Goal: Task Accomplishment & Management: Complete application form

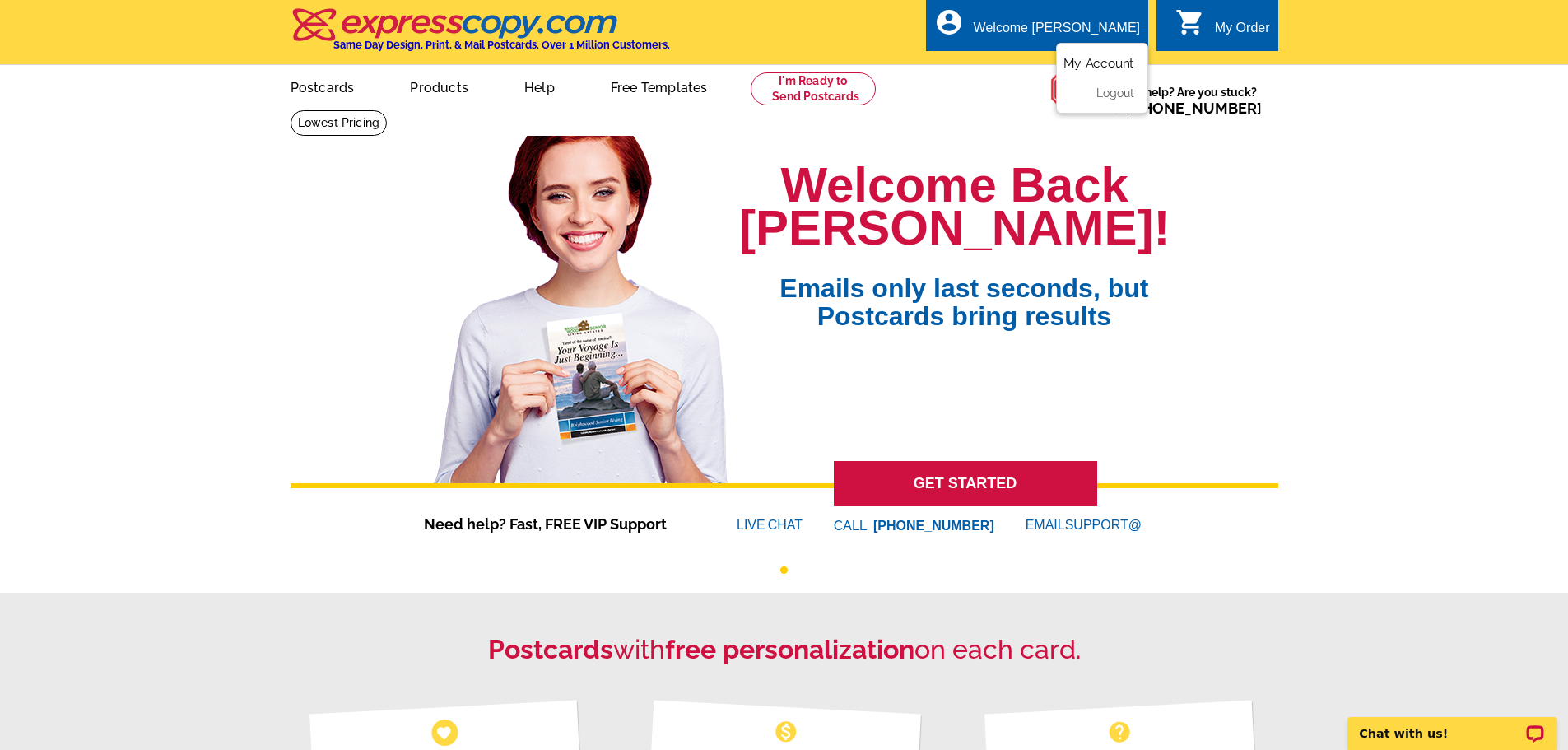
click at [1101, 59] on link "My Account" at bounding box center [1098, 63] width 71 height 15
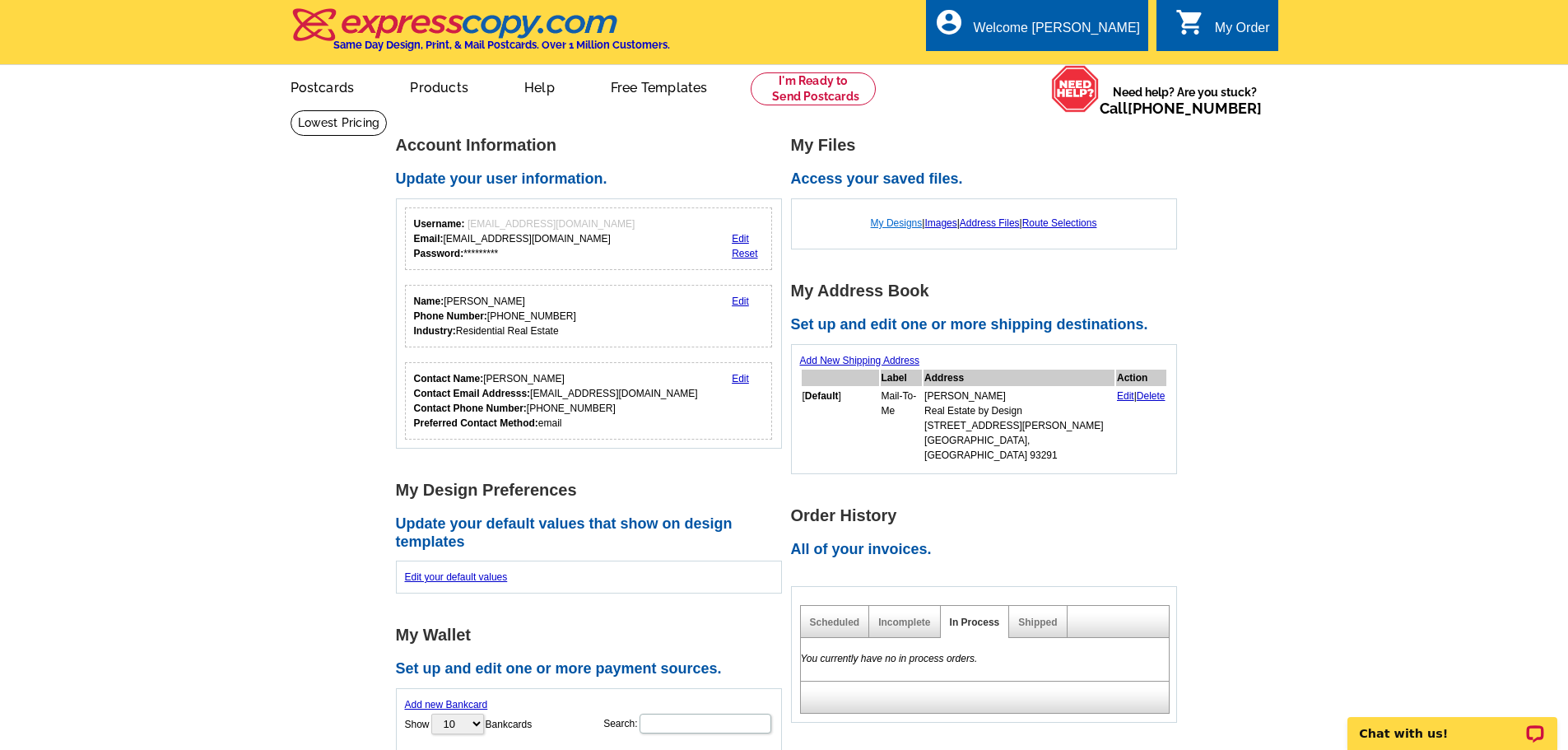
click at [892, 222] on link "My Designs" at bounding box center [896, 223] width 52 height 12
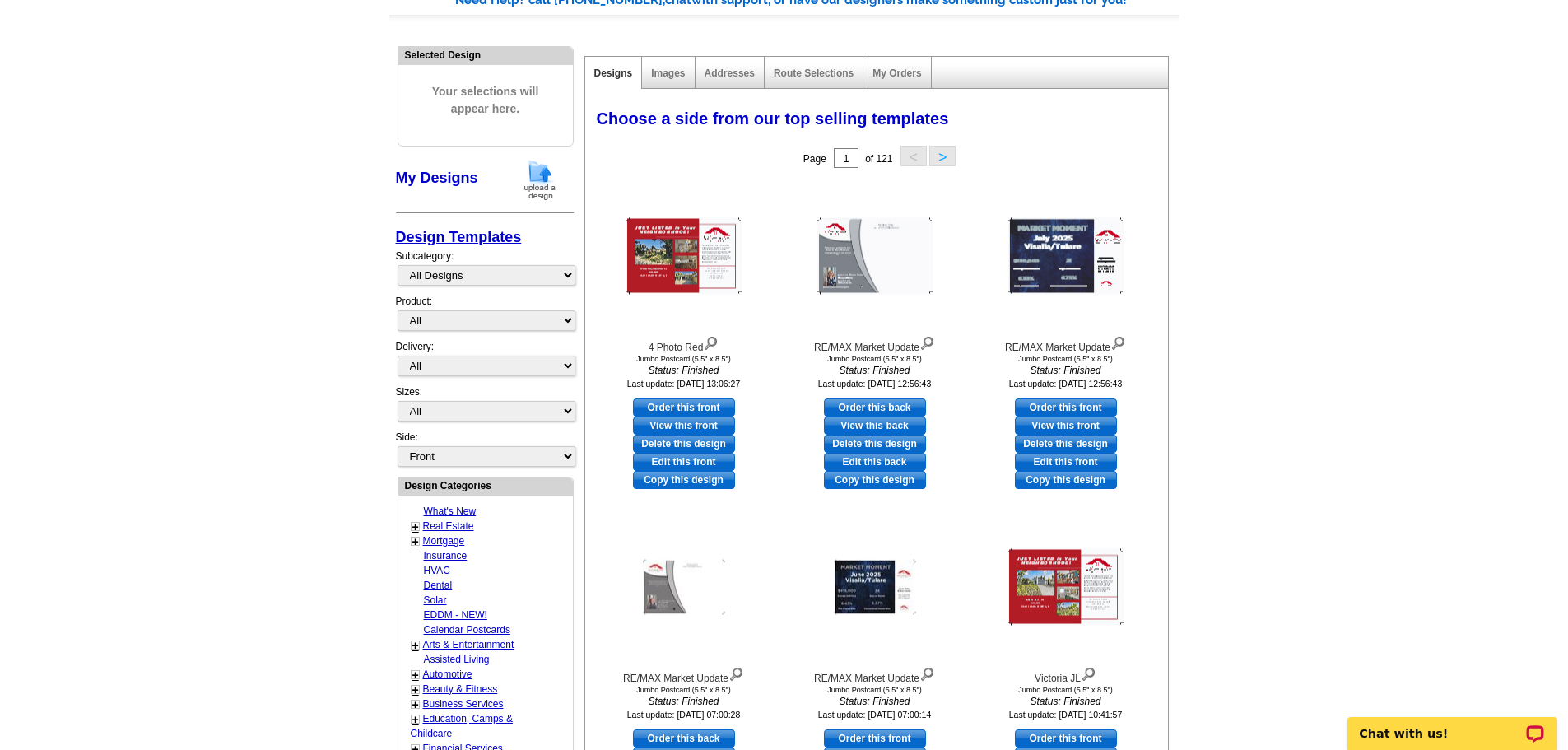
scroll to position [164, 0]
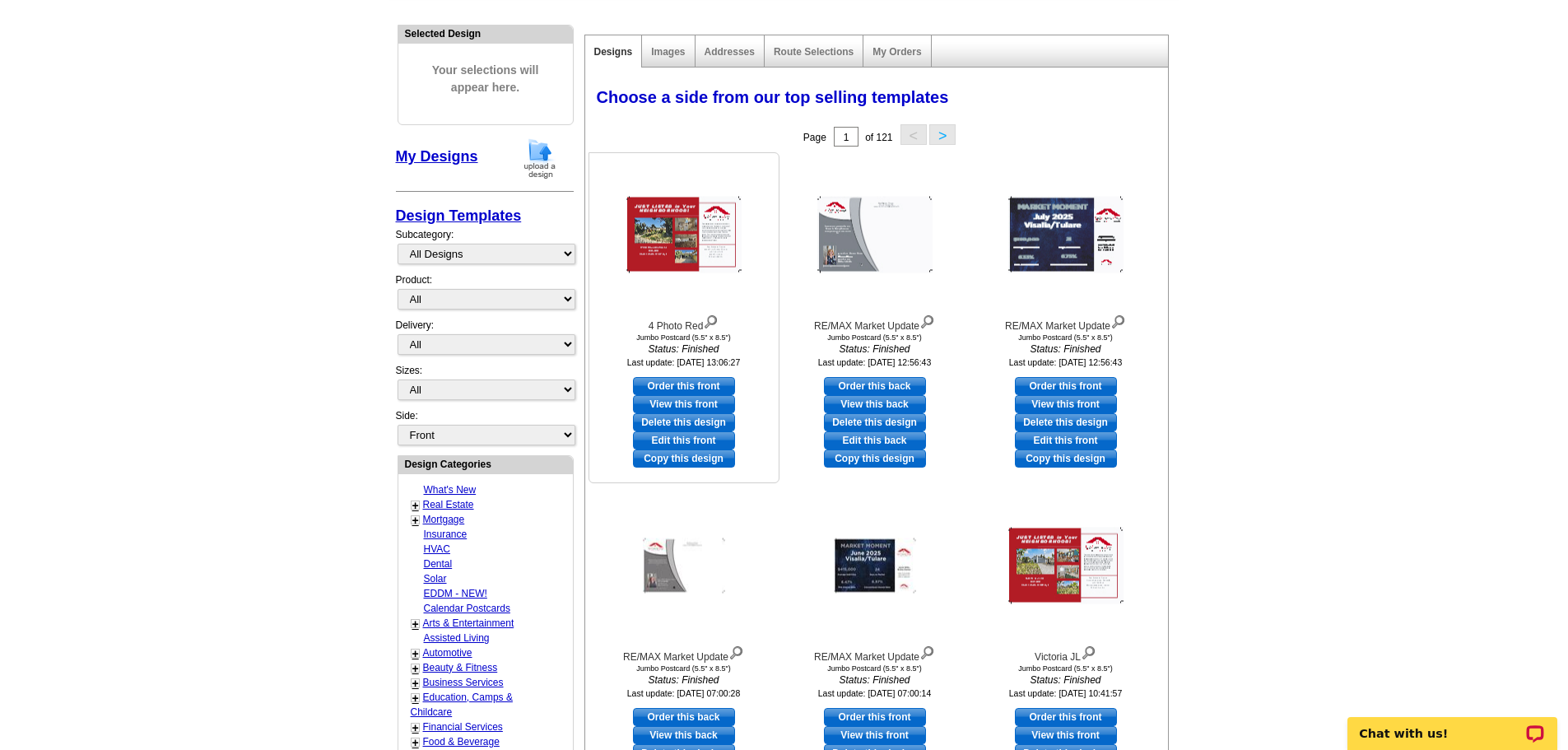
click at [703, 439] on link "Edit this front" at bounding box center [684, 440] width 102 height 18
select select "2"
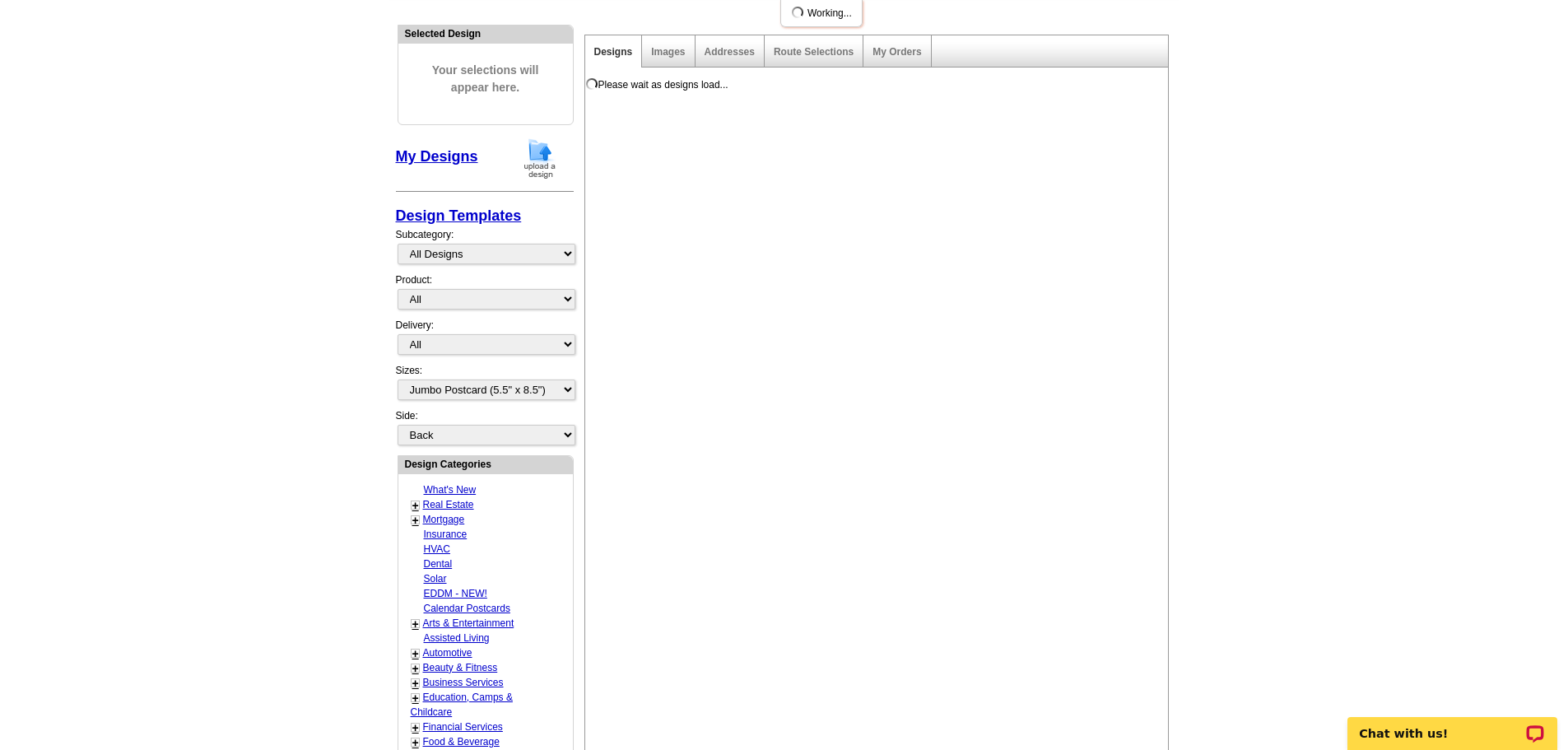
scroll to position [0, 0]
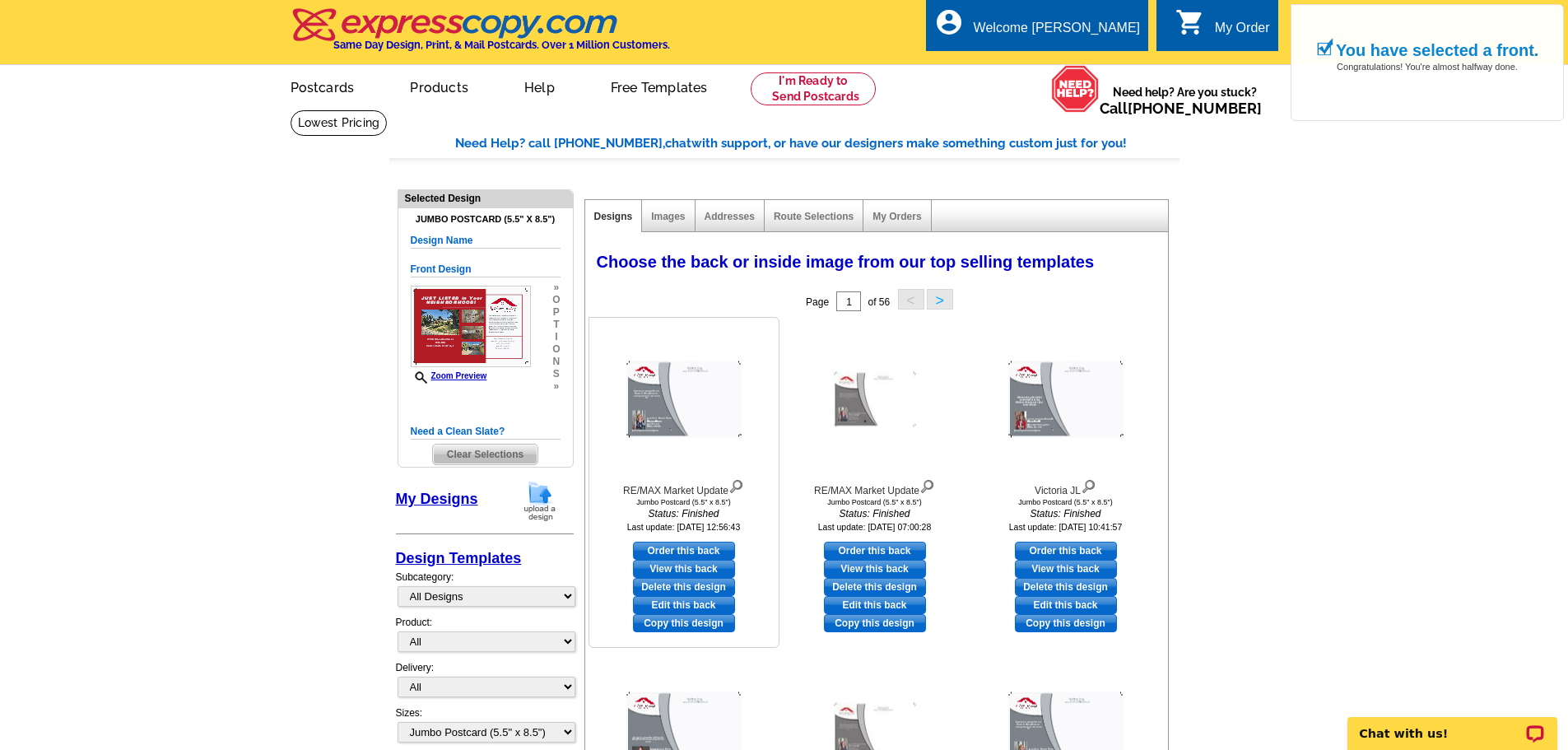
click at [707, 565] on link "View this back" at bounding box center [684, 569] width 102 height 18
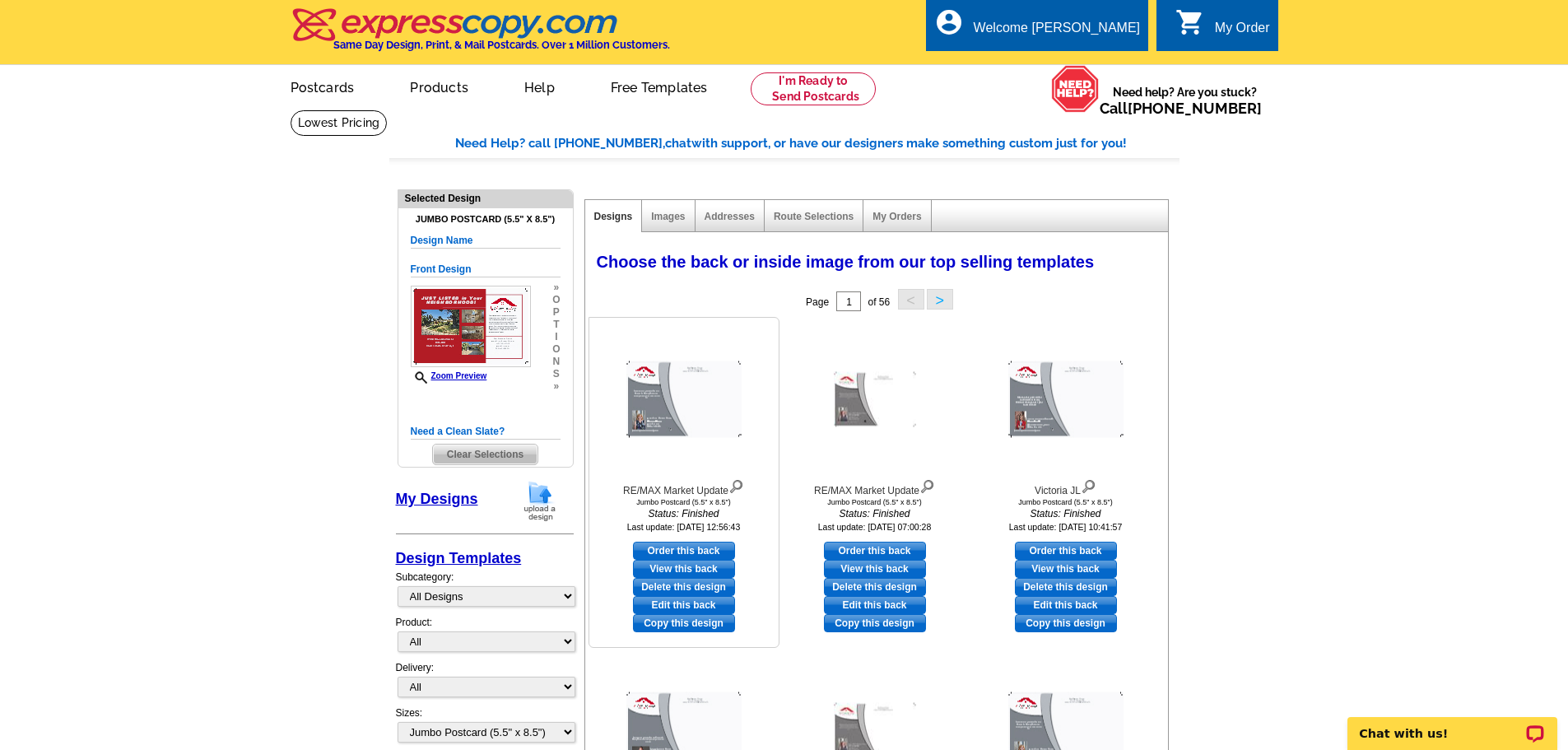
click at [707, 546] on link "Order this back" at bounding box center [684, 550] width 102 height 18
select select "front"
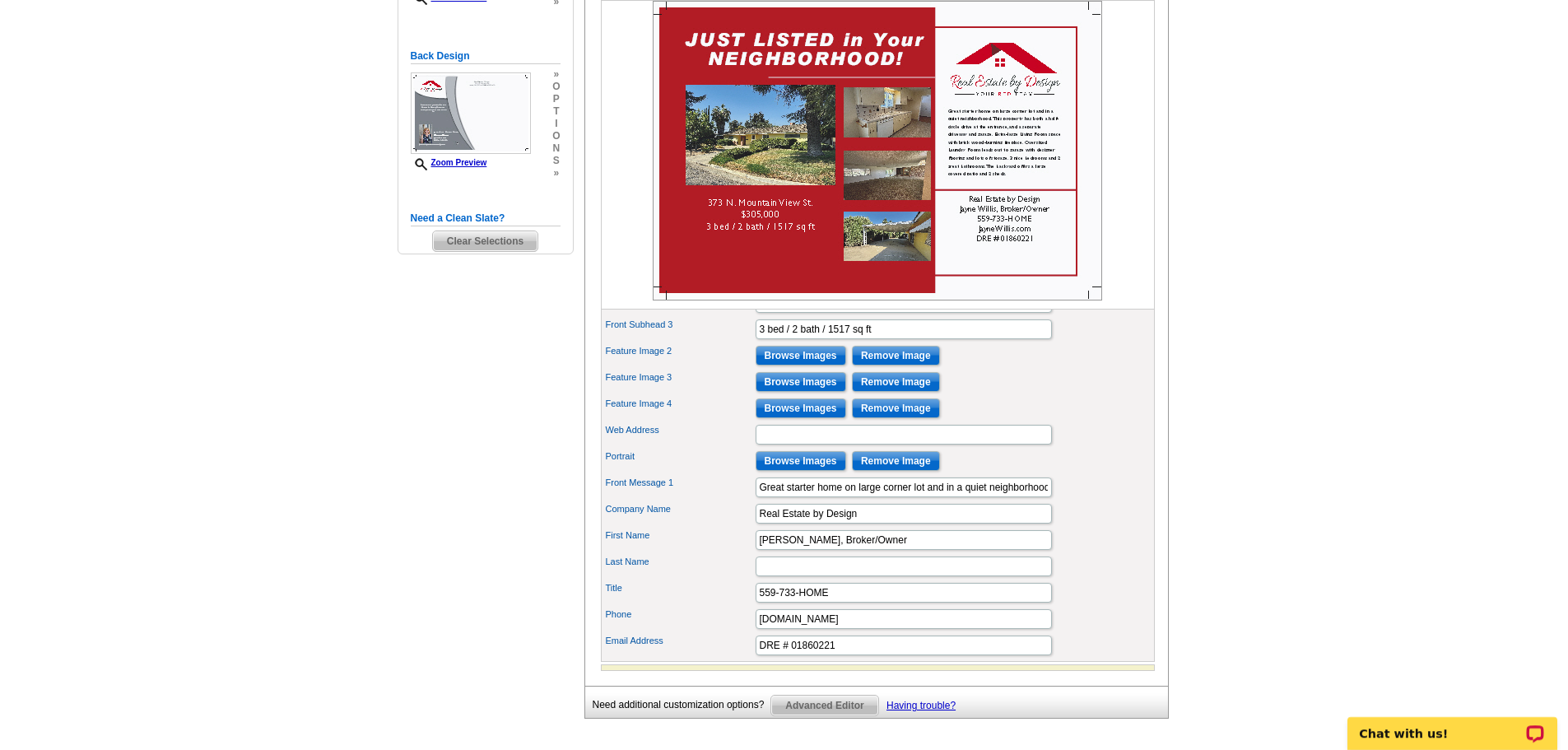
scroll to position [412, 0]
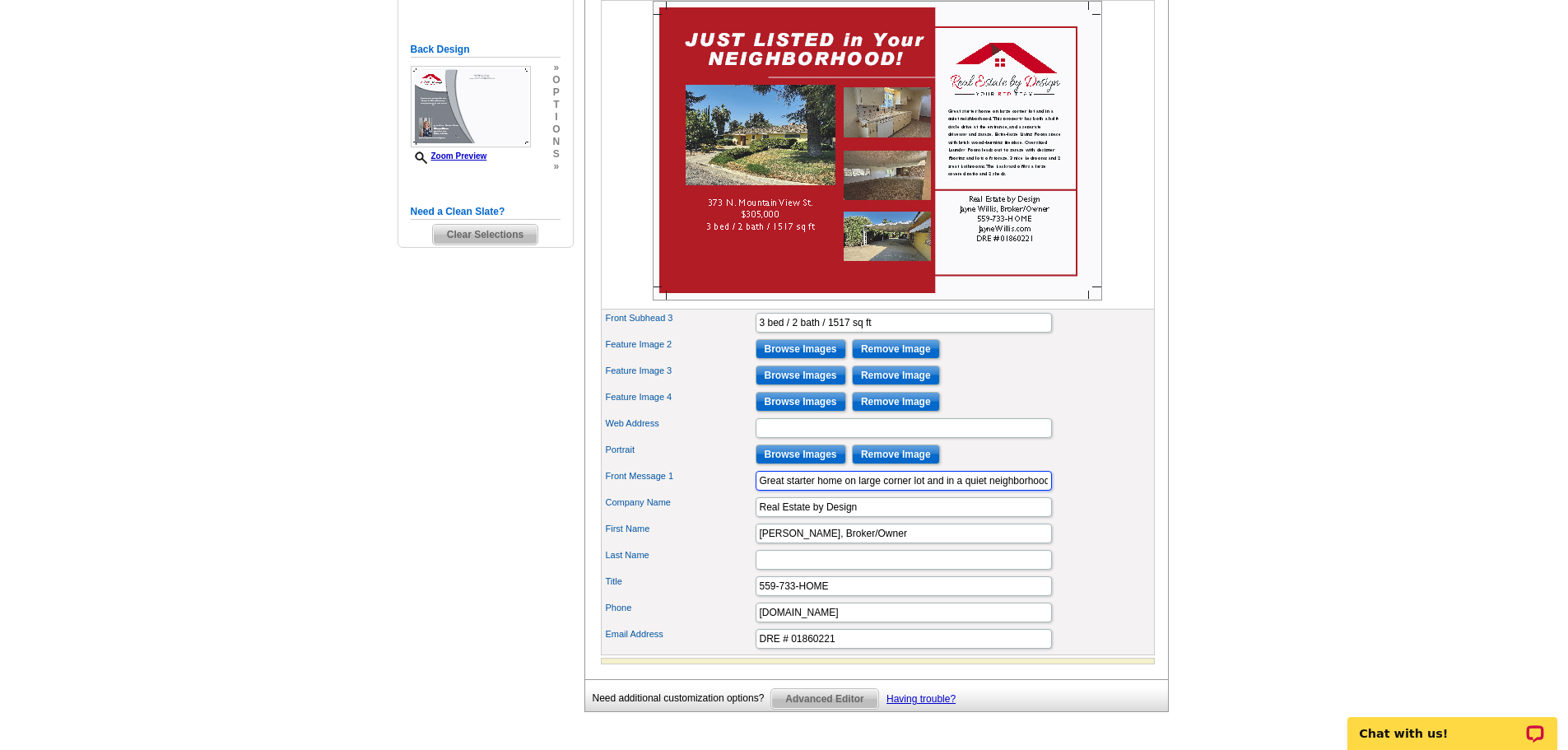
click at [973, 490] on input "Great starter home on large corner lot and in a quiet neighborhood. This proper…" at bounding box center [903, 480] width 296 height 20
paste input "orgeous property in Amber Crossing. Granite counters; coffee nook; Pantry; newe…"
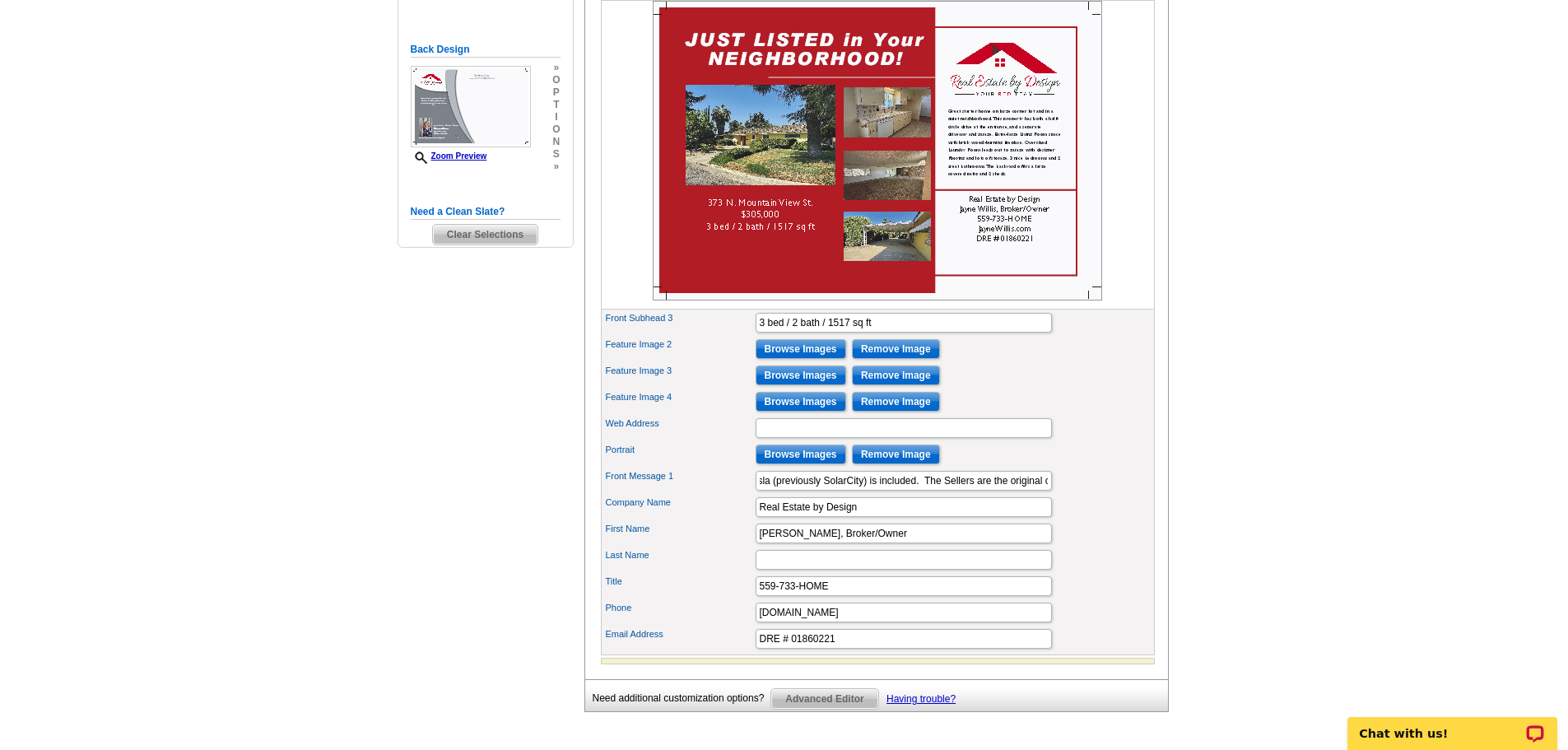
click at [1226, 480] on main "Need Help? call [PHONE_NUMBER], chat with support, or have our designers make s…" at bounding box center [784, 247] width 1568 height 1099
click at [946, 490] on input "Gorgeous property in Amber Crossing. Granite counters; coffee nook; Pantry; new…" at bounding box center [903, 480] width 296 height 20
type input "Gorgeous property in [GEOGRAPHIC_DATA]. Granite counters; coffee nook; Pantry; …"
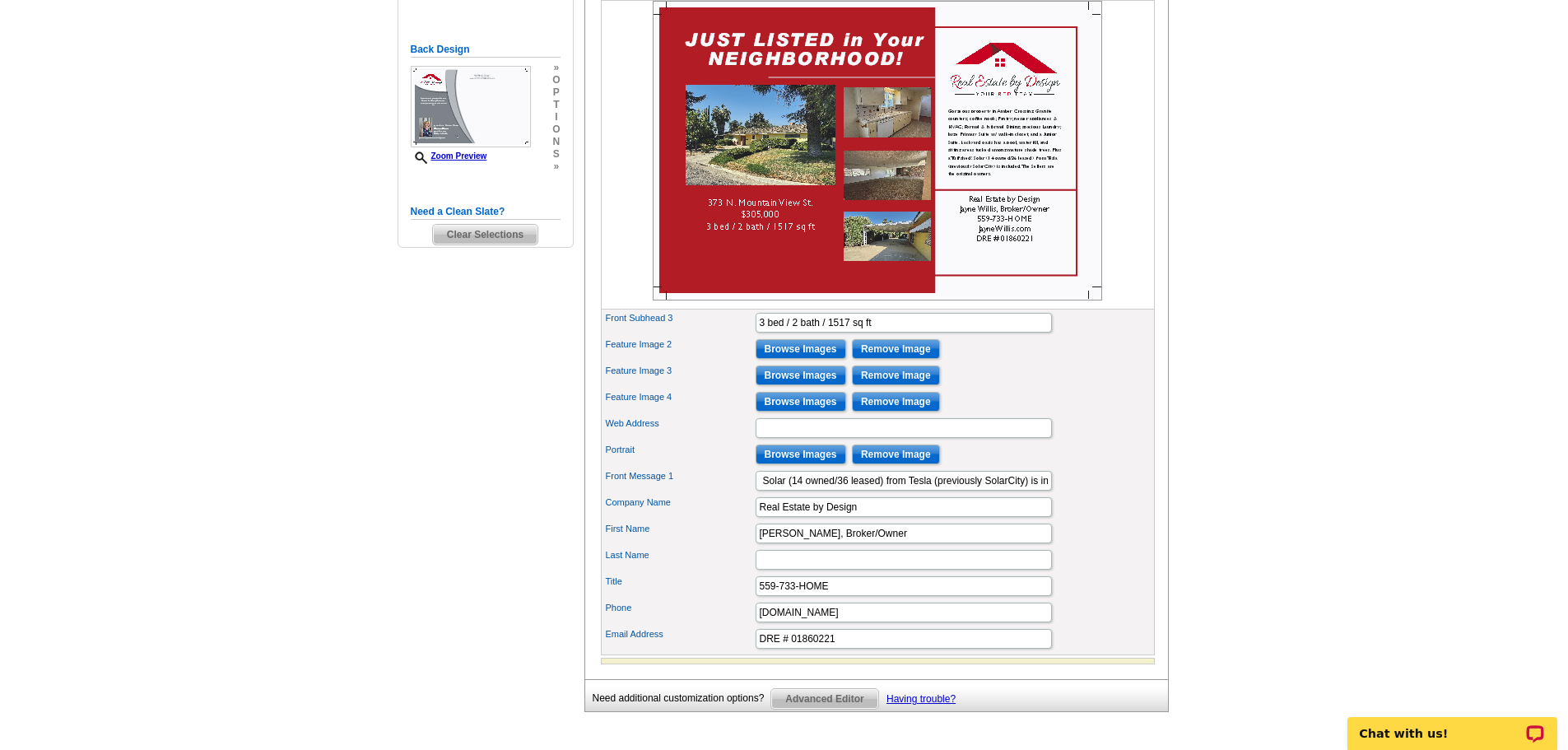
click at [1439, 392] on main "Need Help? call [PHONE_NUMBER], chat with support, or have our designers make s…" at bounding box center [784, 247] width 1568 height 1099
click at [922, 359] on input "Remove Image" at bounding box center [895, 349] width 89 height 20
click at [919, 385] on input "Remove Image" at bounding box center [895, 375] width 89 height 20
click at [922, 412] on input "Remove Image" at bounding box center [895, 402] width 89 height 20
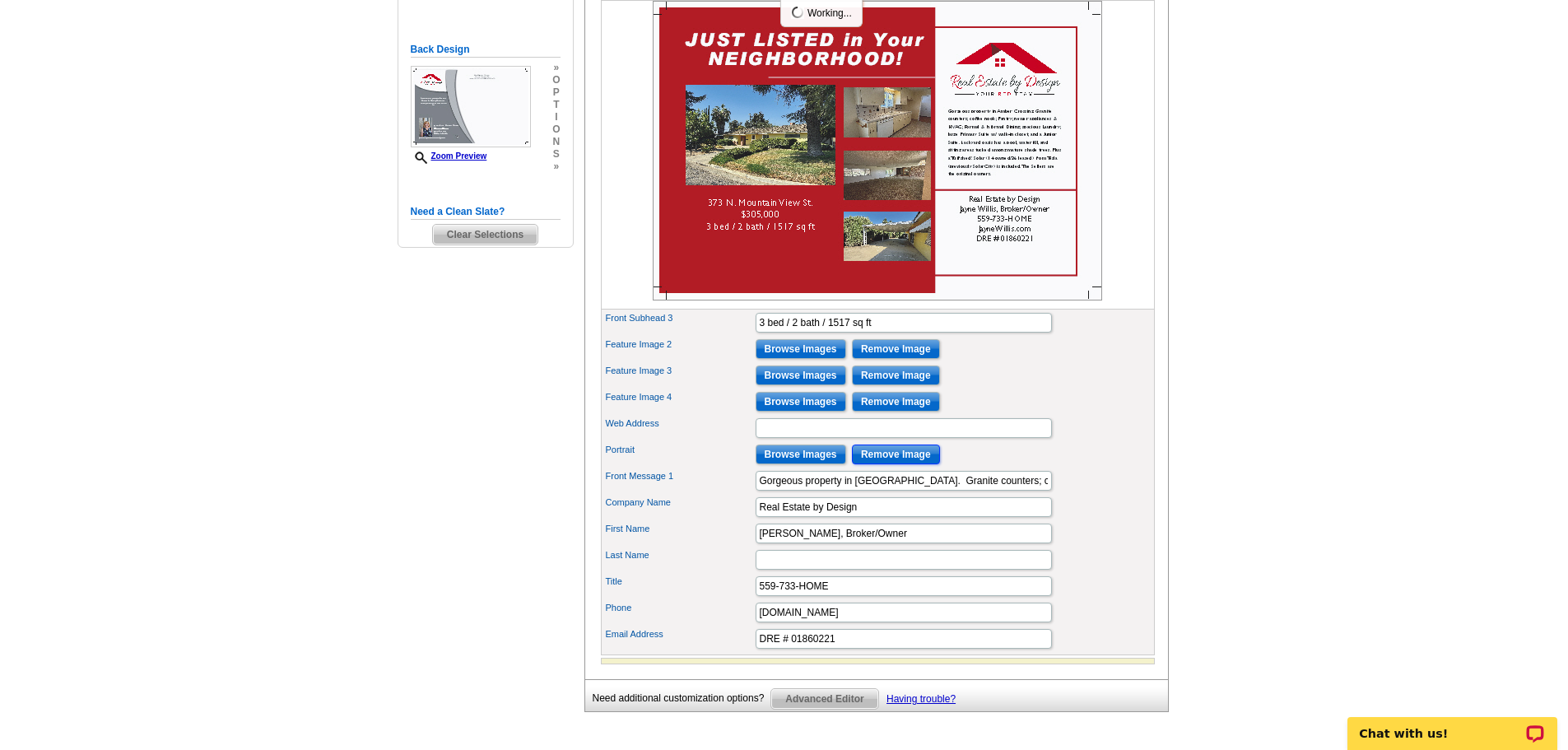
click at [921, 465] on input "Remove Image" at bounding box center [895, 455] width 89 height 20
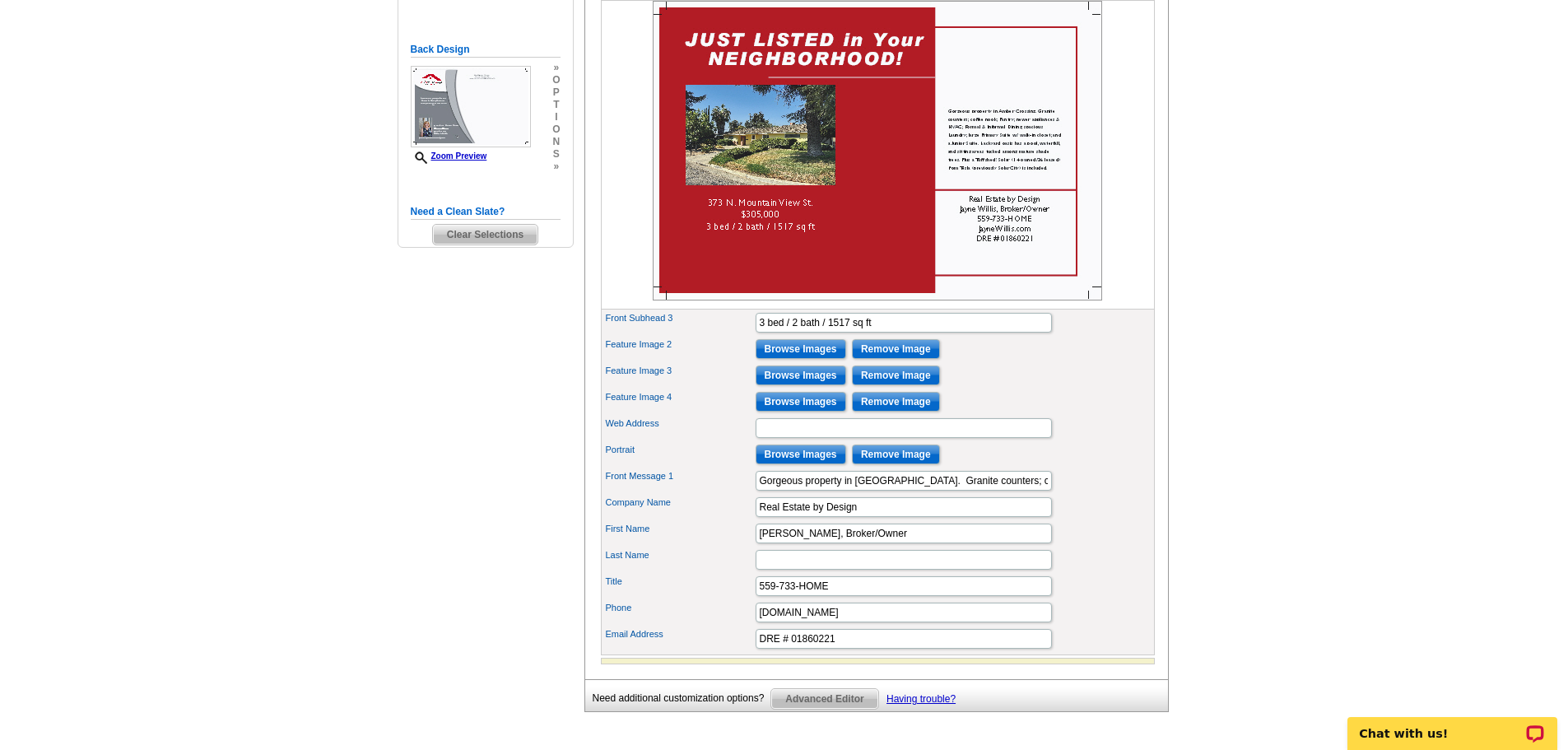
click at [214, 349] on main "Need Help? call 800-260-5887, chat with support, or have our designers make som…" at bounding box center [784, 247] width 1568 height 1099
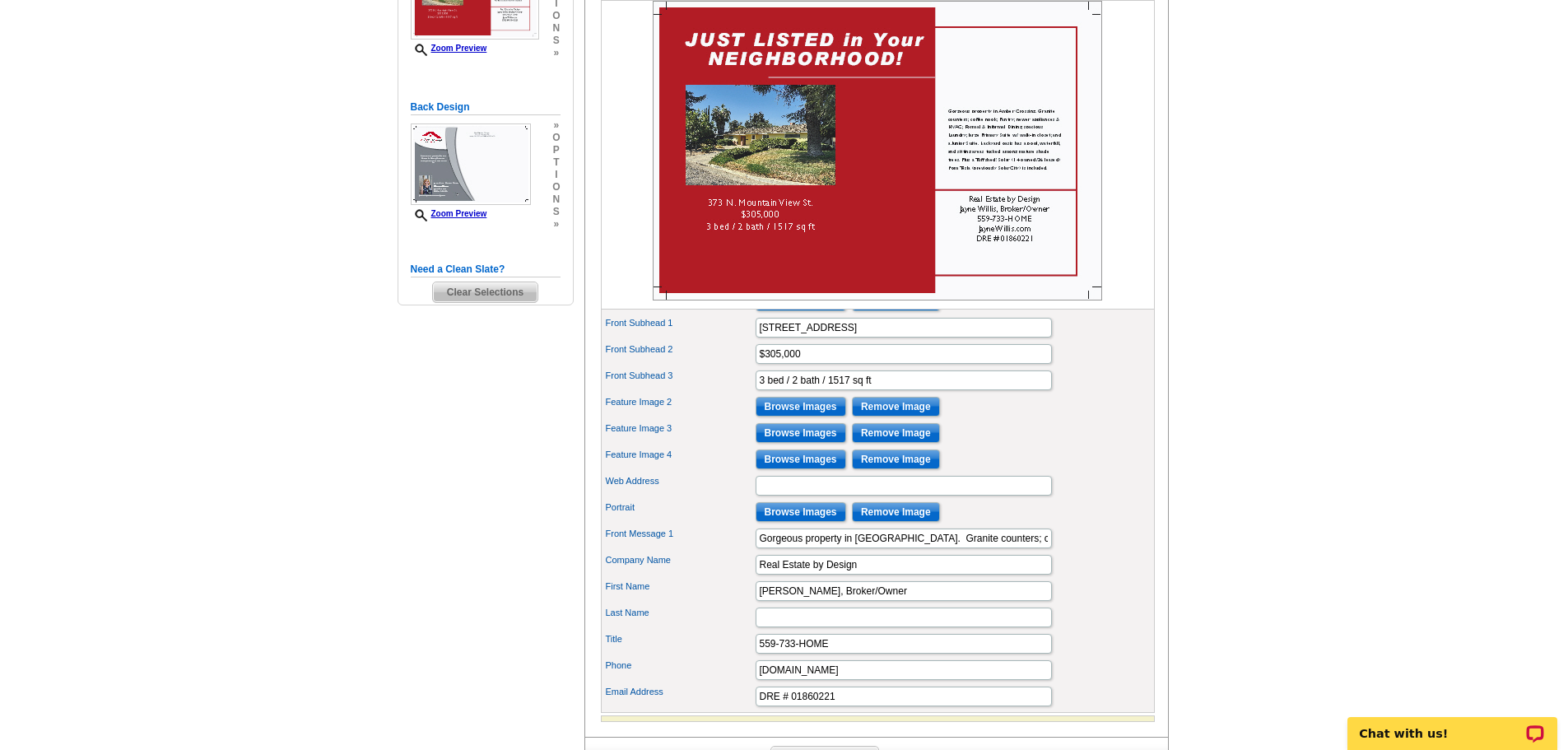
scroll to position [329, 0]
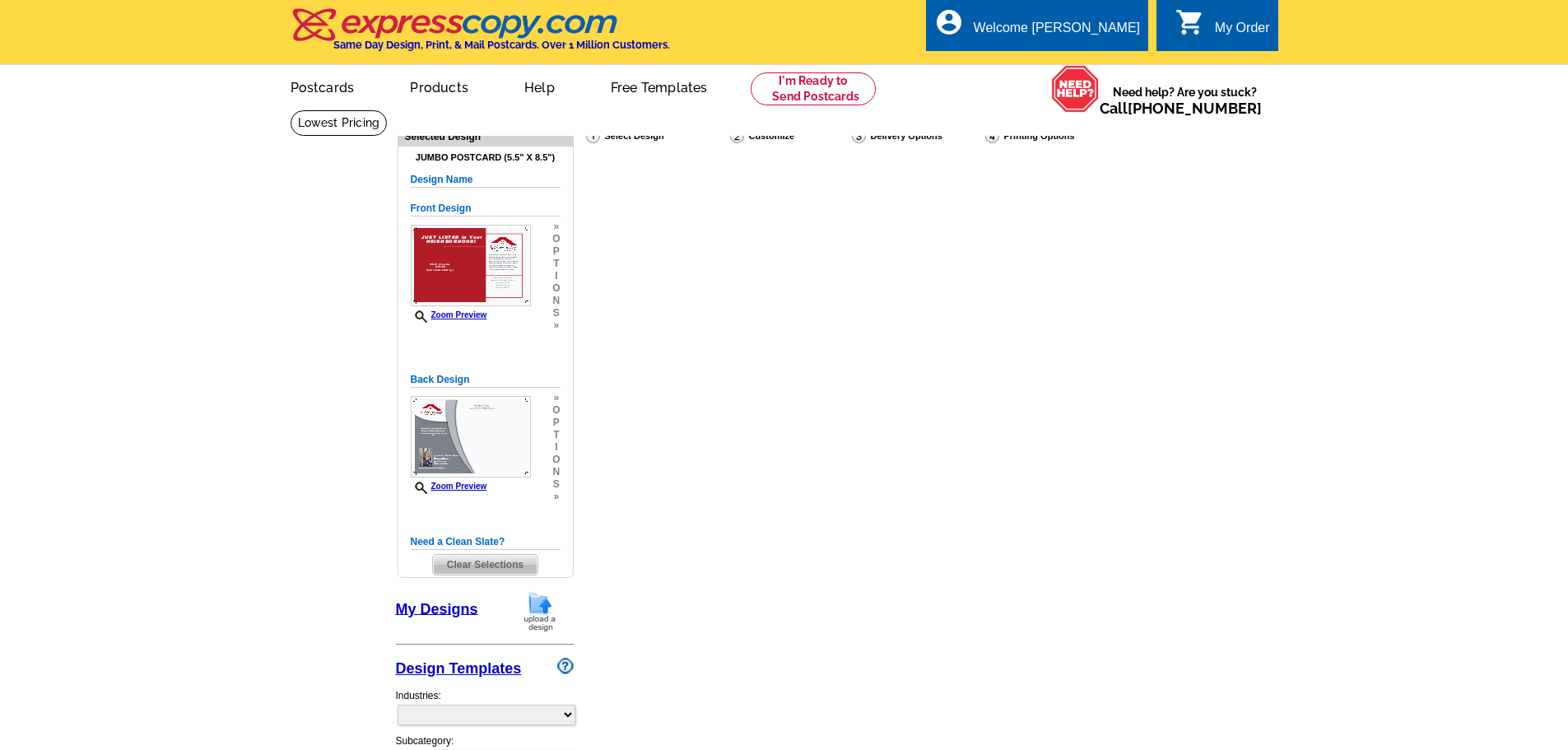
select select "1"
select select "2"
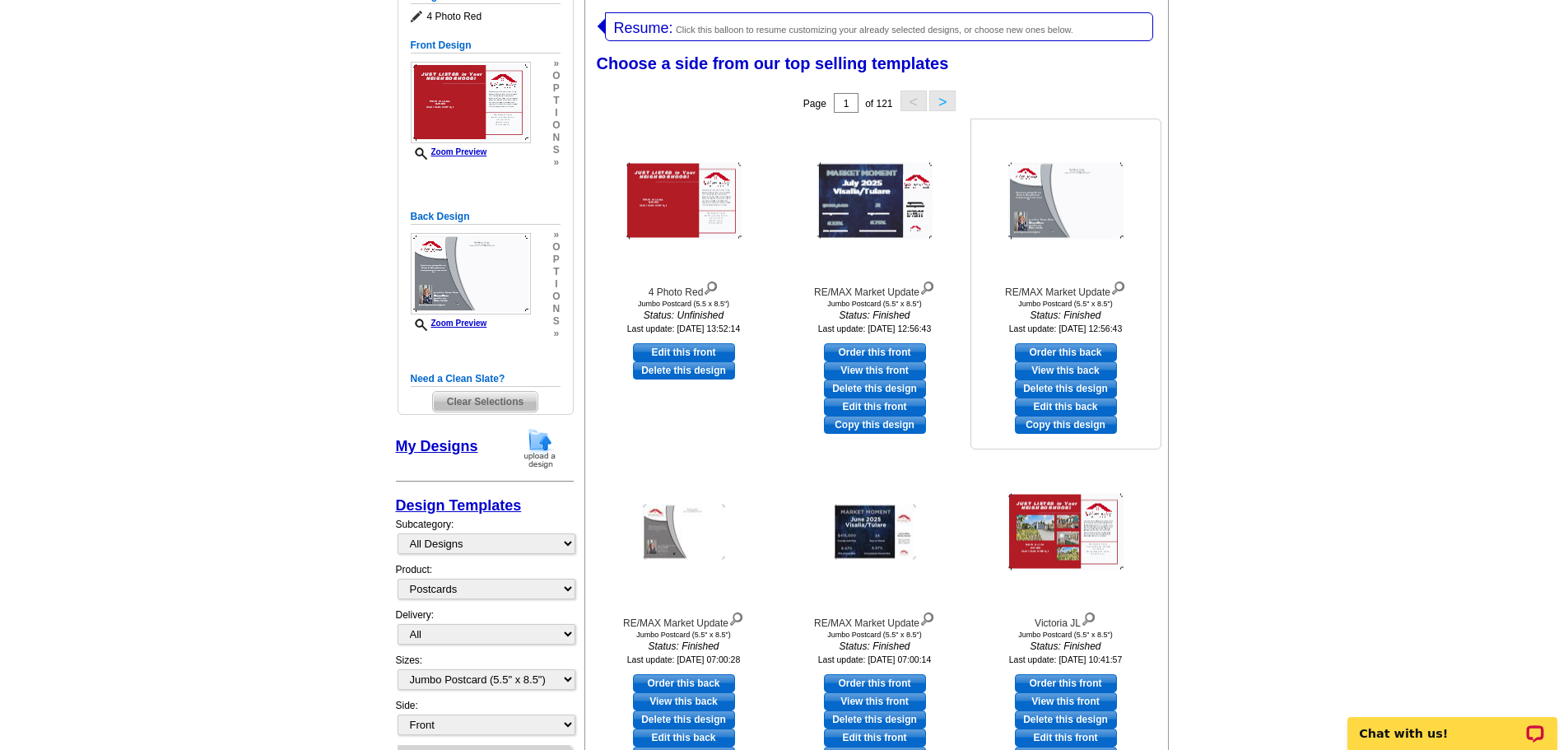
scroll to position [247, 0]
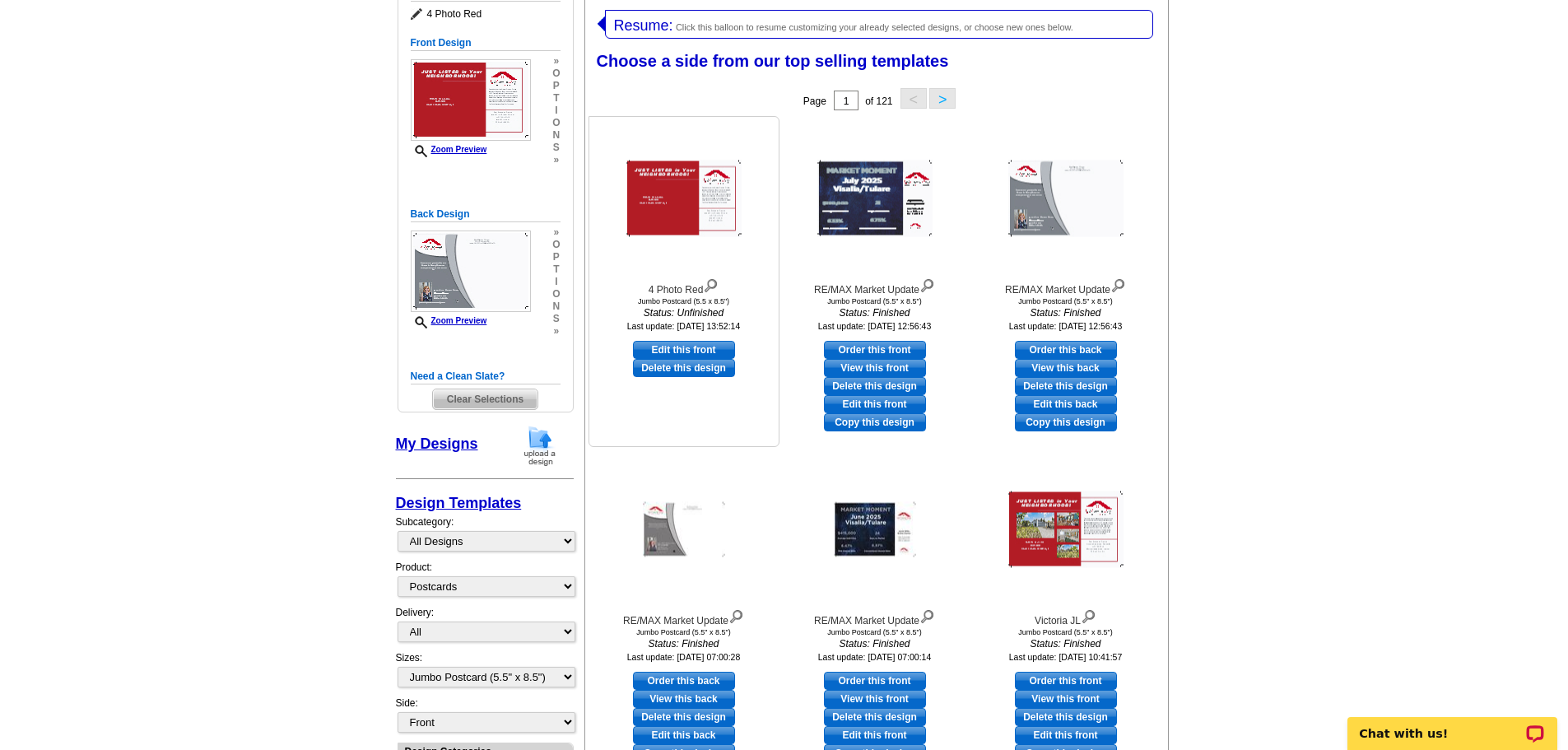
click at [694, 346] on link "Edit this front" at bounding box center [684, 349] width 102 height 18
select select "back"
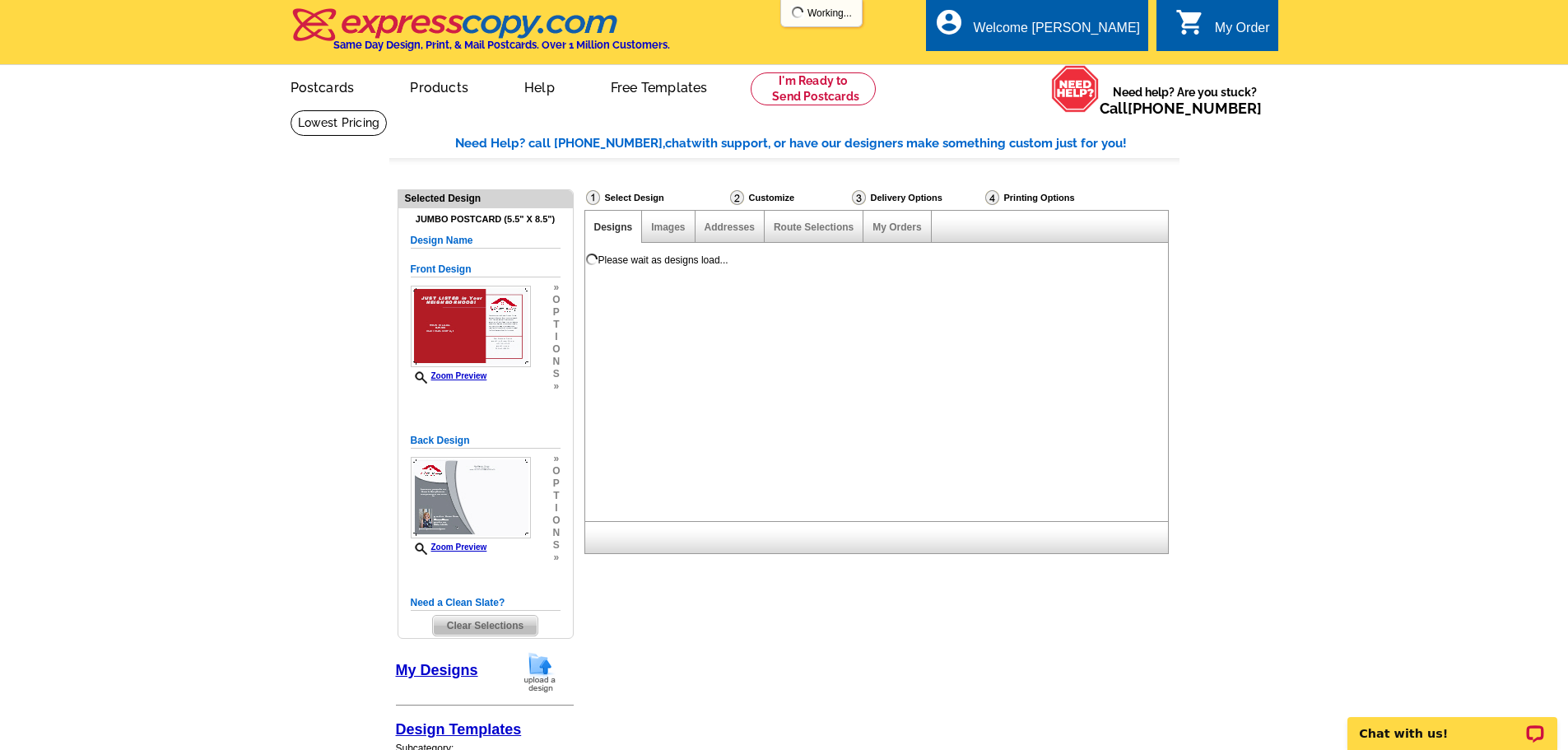
scroll to position [0, 0]
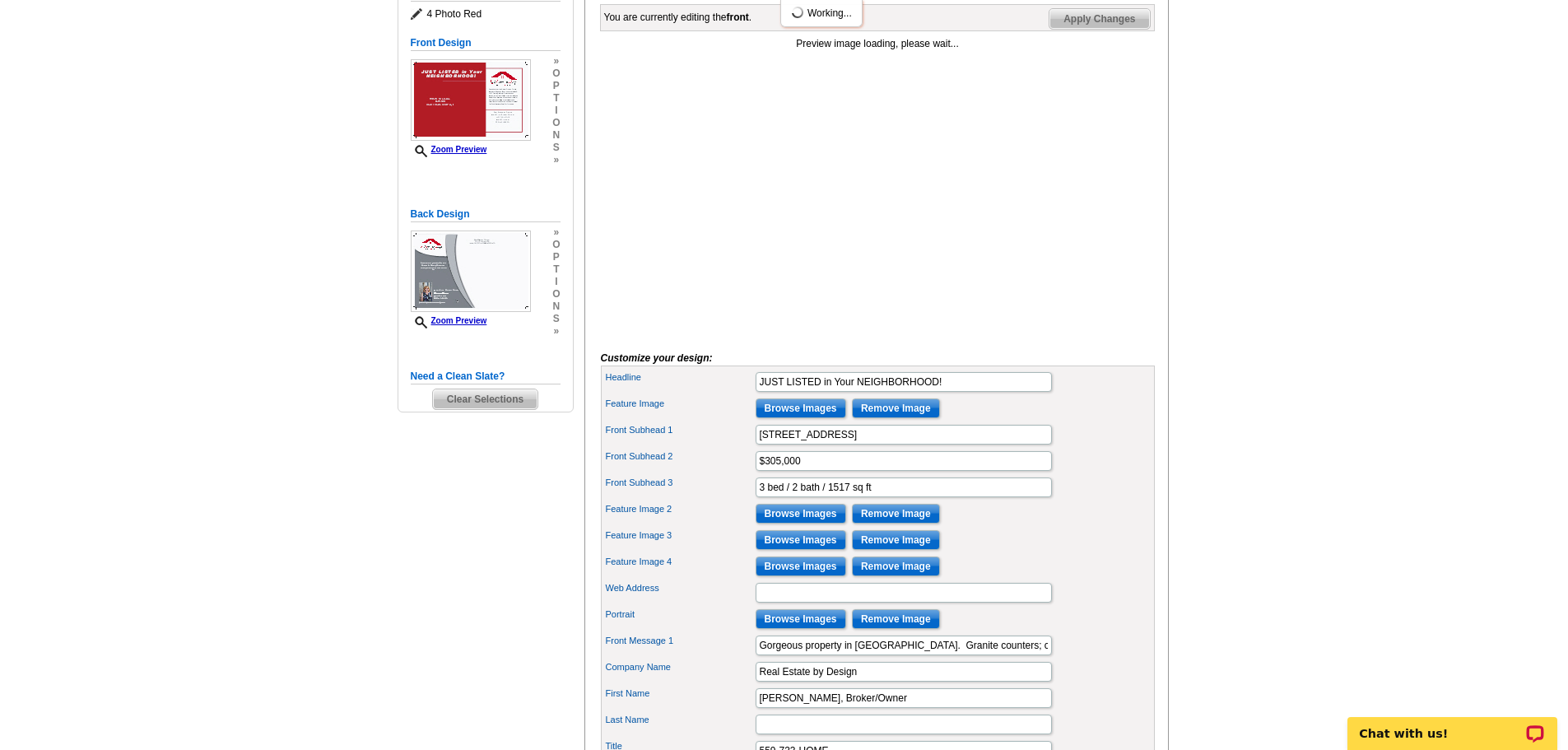
scroll to position [164, 0]
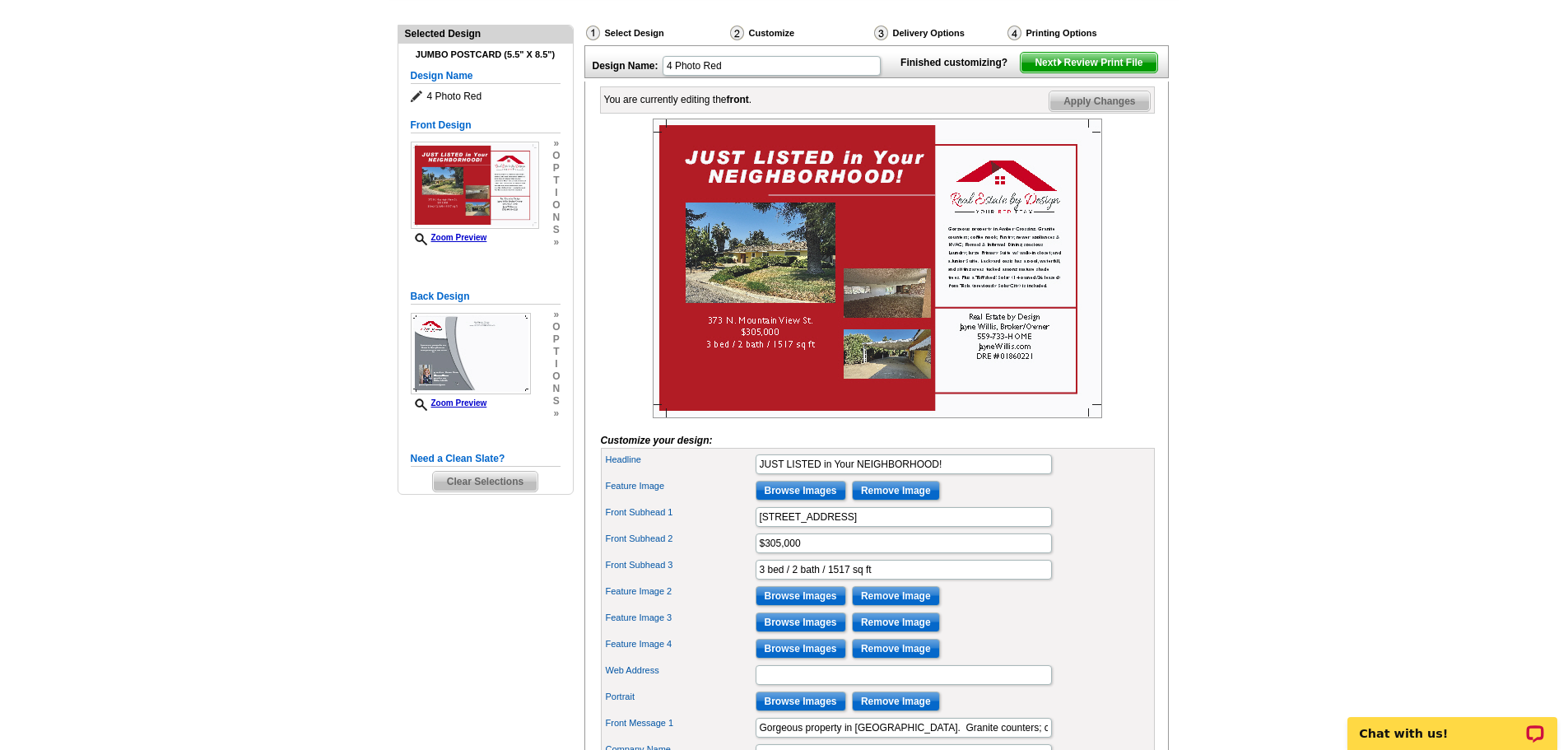
click at [1326, 372] on main "Need Help? call [PHONE_NUMBER], chat with support, or have our designers make s…" at bounding box center [784, 494] width 1568 height 1099
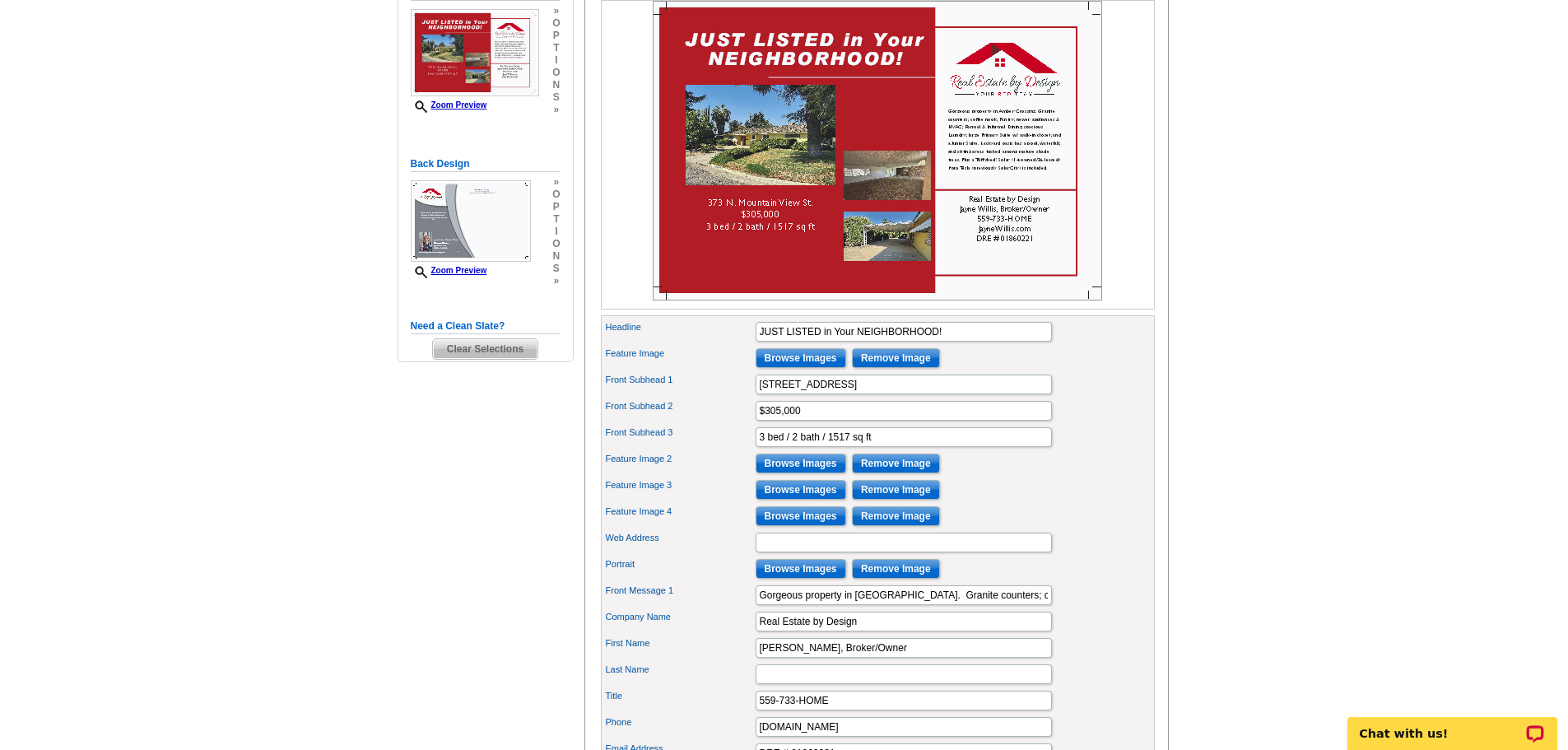
scroll to position [329, 0]
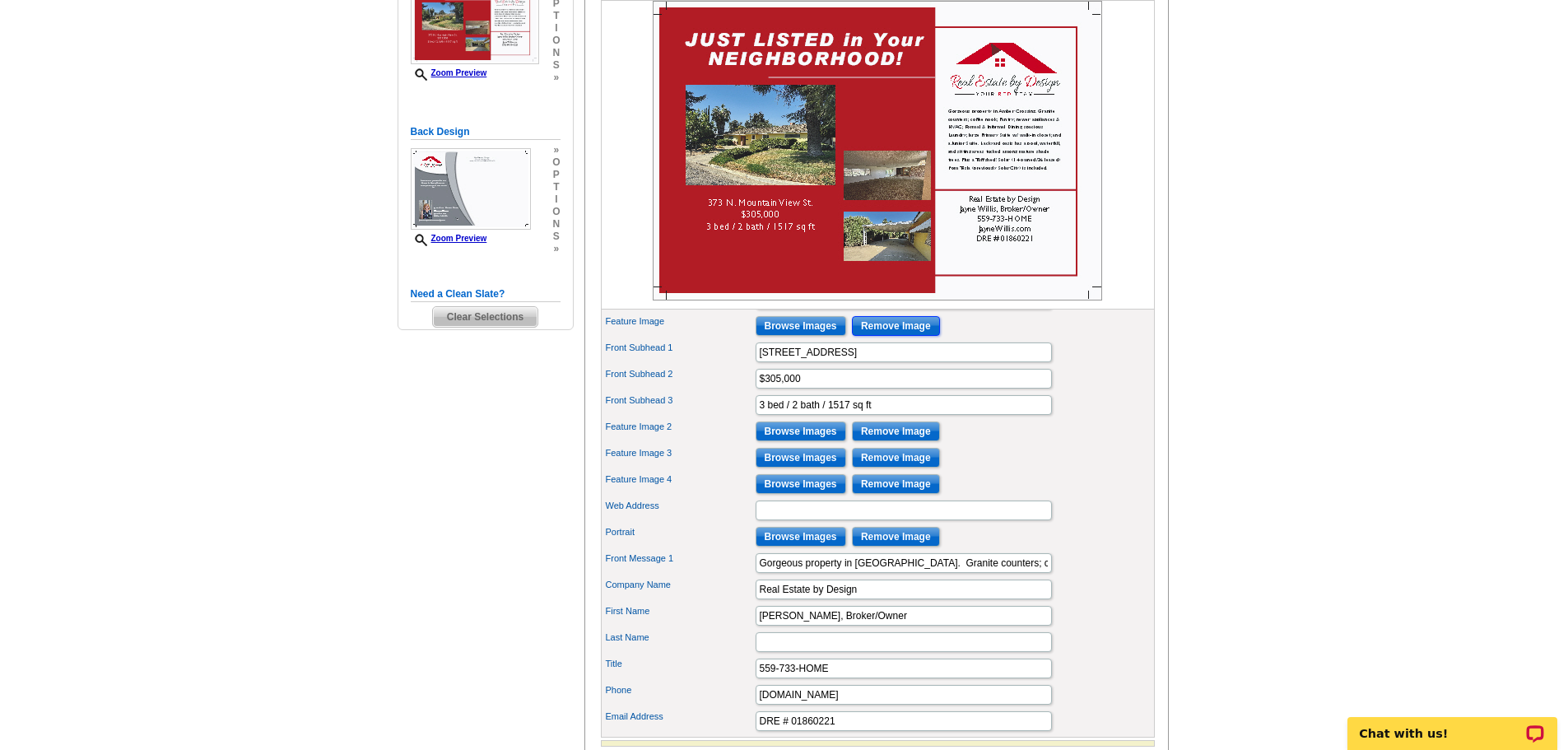
click at [920, 336] on input "Remove Image" at bounding box center [895, 326] width 89 height 20
click at [924, 441] on input "Remove Image" at bounding box center [895, 432] width 89 height 20
click at [920, 468] on input "Remove Image" at bounding box center [895, 458] width 89 height 20
click at [918, 493] on input "Remove Image" at bounding box center [895, 483] width 89 height 20
drag, startPoint x: 875, startPoint y: 381, endPoint x: 696, endPoint y: 379, distance: 179.0
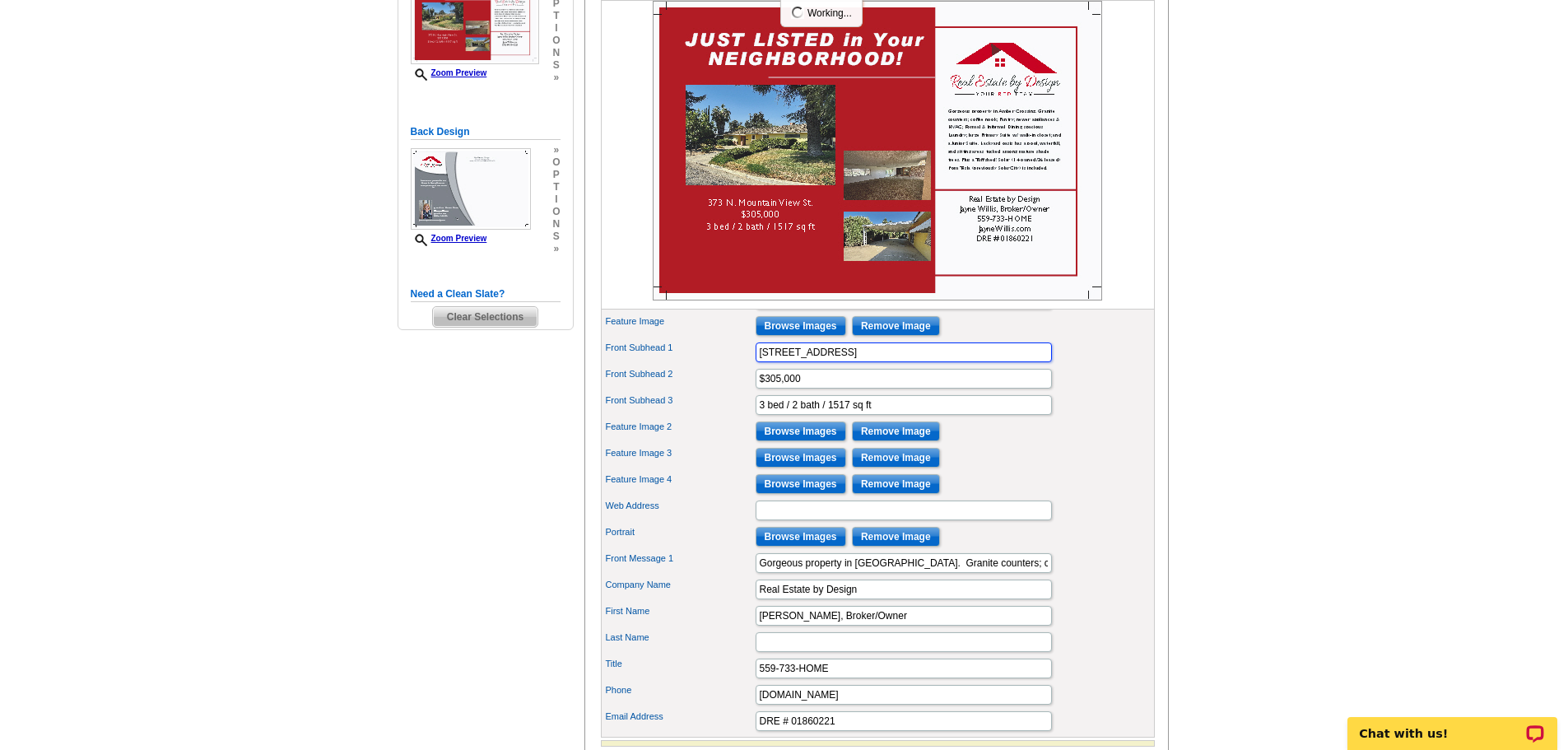
click at [696, 365] on div "Front Subhead 1 373 N. Mountain View St." at bounding box center [878, 352] width 547 height 26
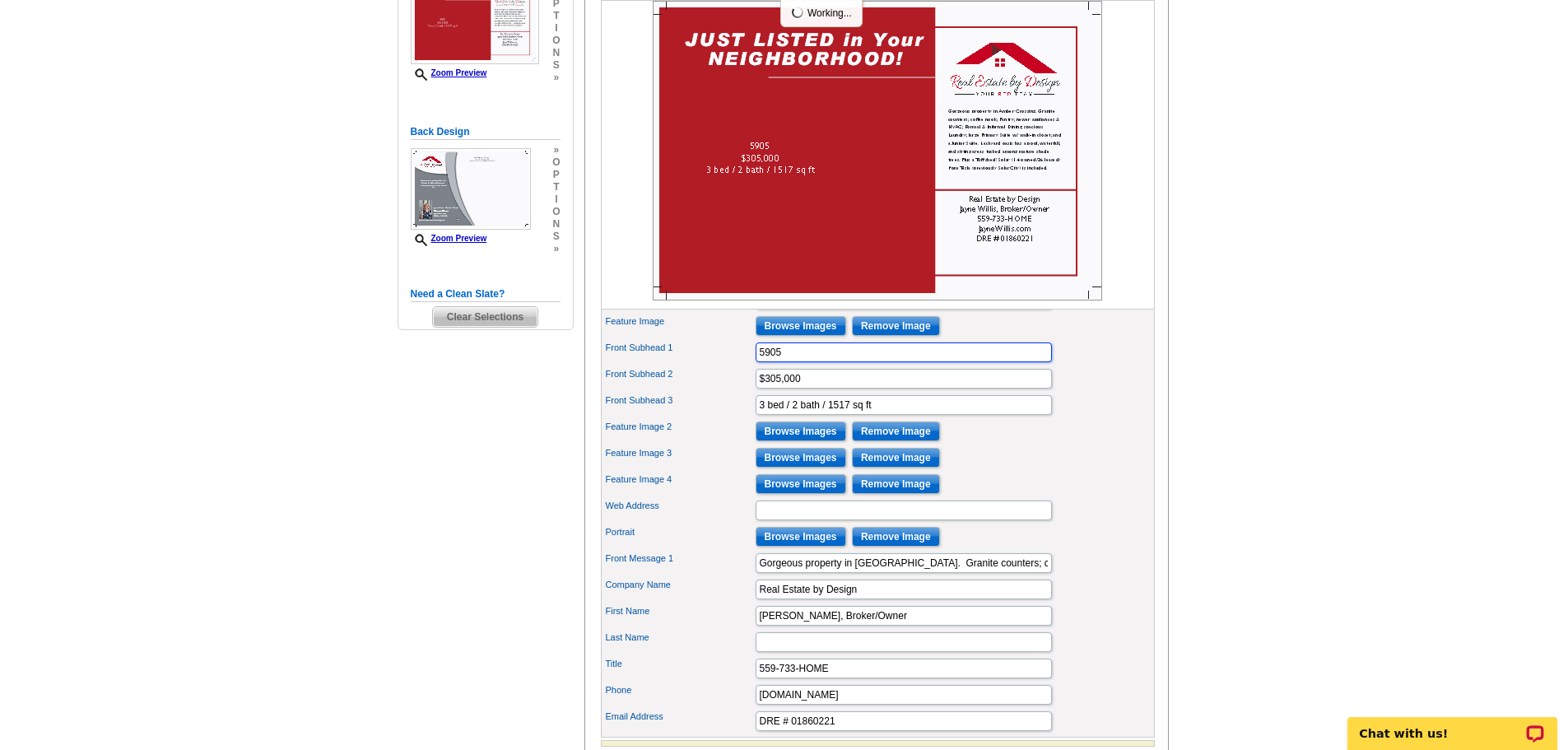
scroll to position [0, 0]
drag, startPoint x: 788, startPoint y: 382, endPoint x: 711, endPoint y: 382, distance: 77.0
click at [711, 365] on div "Front Subhead 1 5905" at bounding box center [878, 352] width 547 height 26
paste input "W Oriole Ave"
click at [793, 362] on input "5905 W Oriole Ave" at bounding box center [903, 352] width 296 height 20
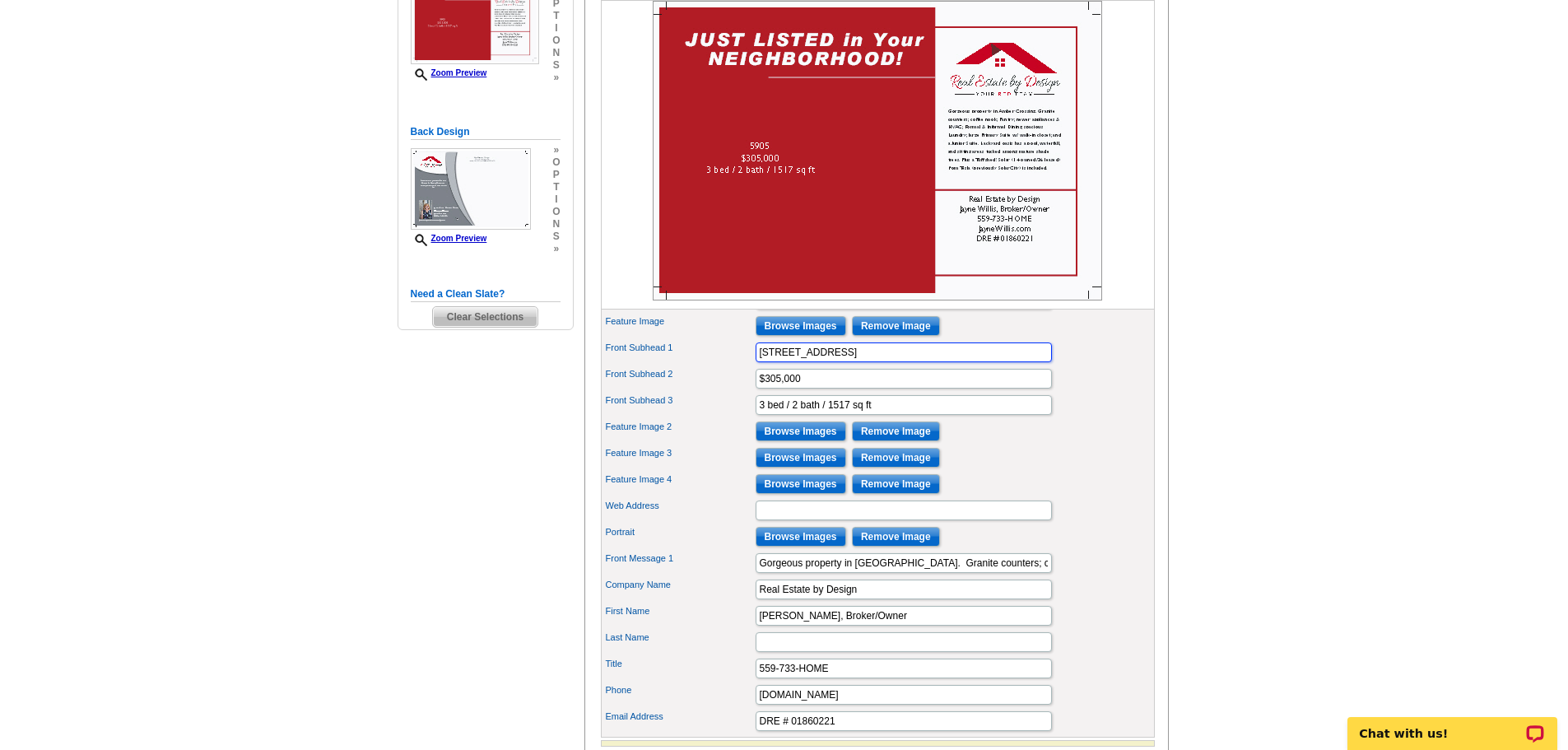
click at [886, 362] on input "5905 W. Oriole Ave" at bounding box center [903, 352] width 296 height 20
type input "5905 W. Oriole Ave."
drag, startPoint x: 804, startPoint y: 405, endPoint x: 767, endPoint y: 407, distance: 37.1
click at [767, 388] on input "$305,000" at bounding box center [903, 379] width 296 height 20
type input "$699,500"
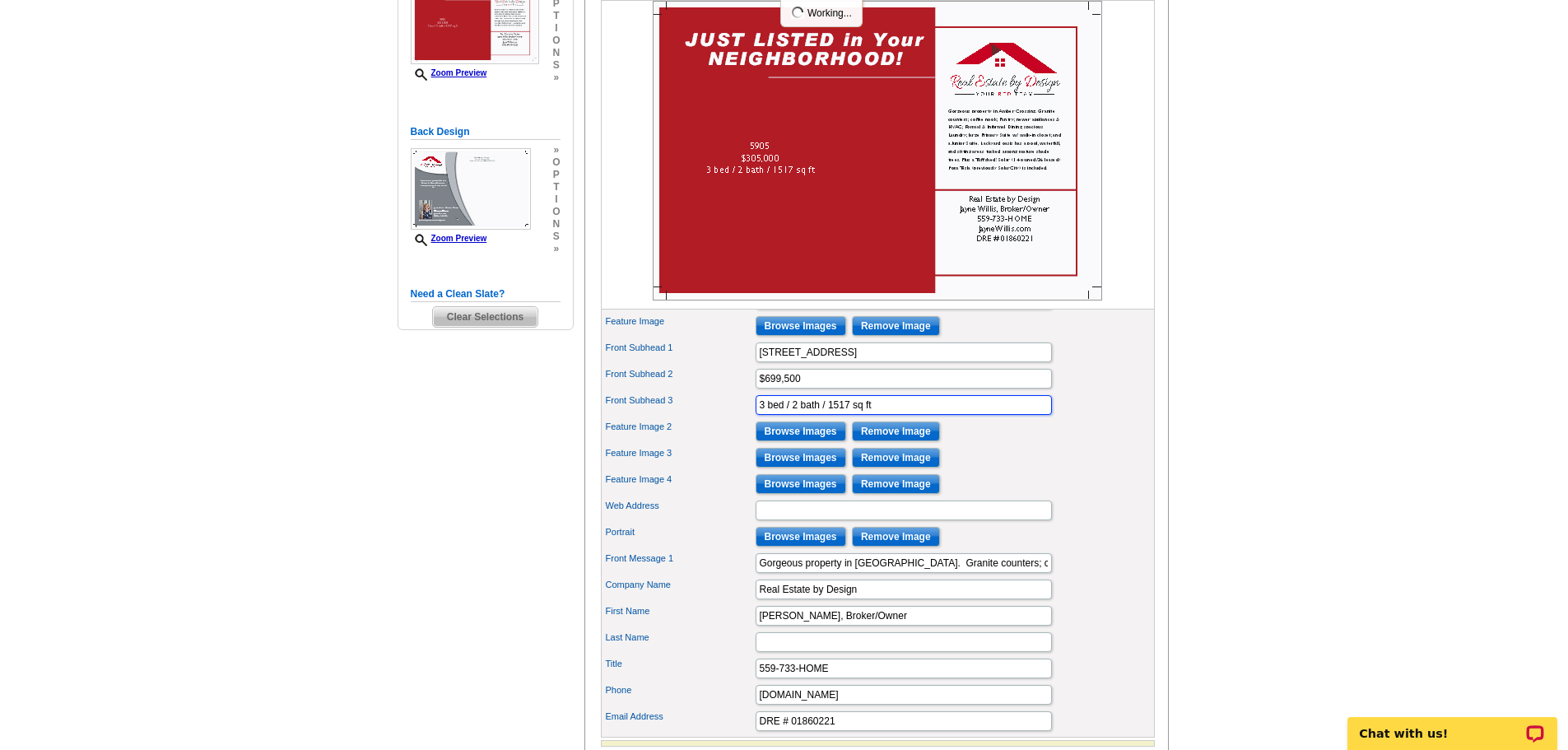
click at [764, 415] on input "3 bed / 2 bath / 1517 sq ft" at bounding box center [903, 405] width 296 height 20
click at [797, 415] on input "4 bed / 2 bath / 1517 sq ft" at bounding box center [903, 405] width 296 height 20
click at [838, 415] on input "4 bed / 3 bath / 1517 sq ft" at bounding box center [903, 405] width 296 height 20
type input "4 bed / 3 bath / 2407 sq ft"
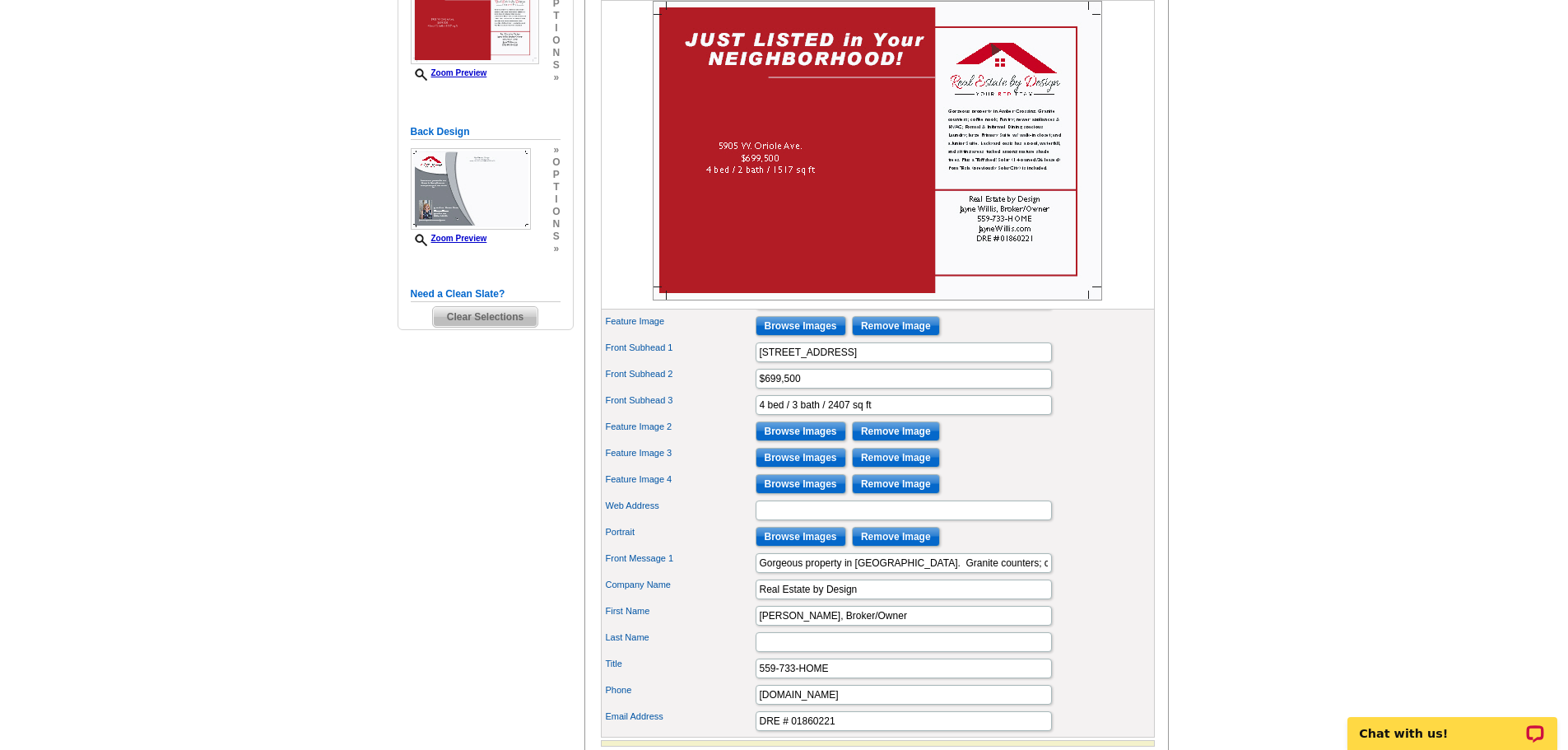
click at [1240, 415] on main "Need Help? call 800-260-5887, chat with support, or have our designers make som…" at bounding box center [784, 329] width 1568 height 1099
click at [803, 336] on input "Browse Images" at bounding box center [800, 326] width 91 height 20
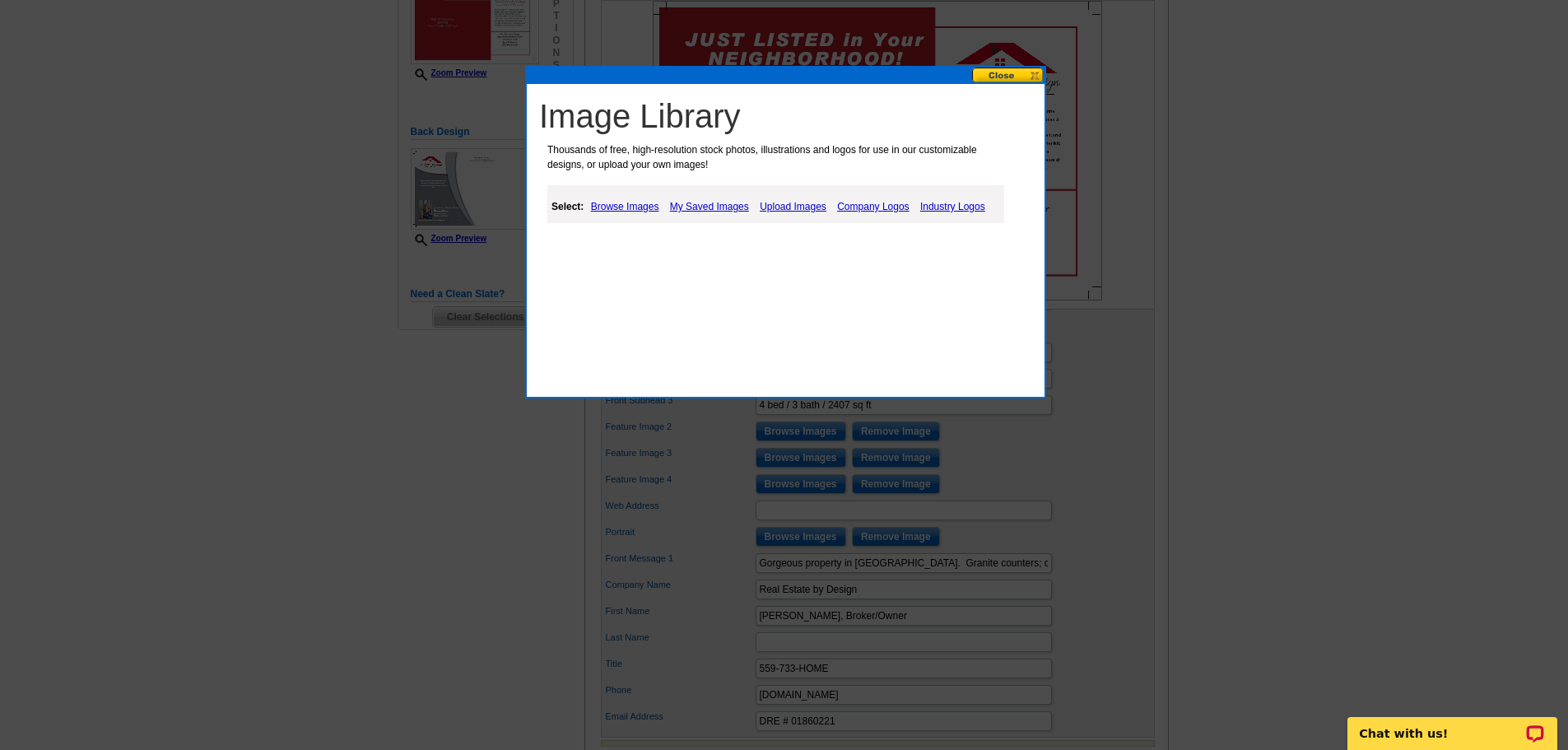
click at [792, 209] on link "Upload Images" at bounding box center [792, 207] width 75 height 20
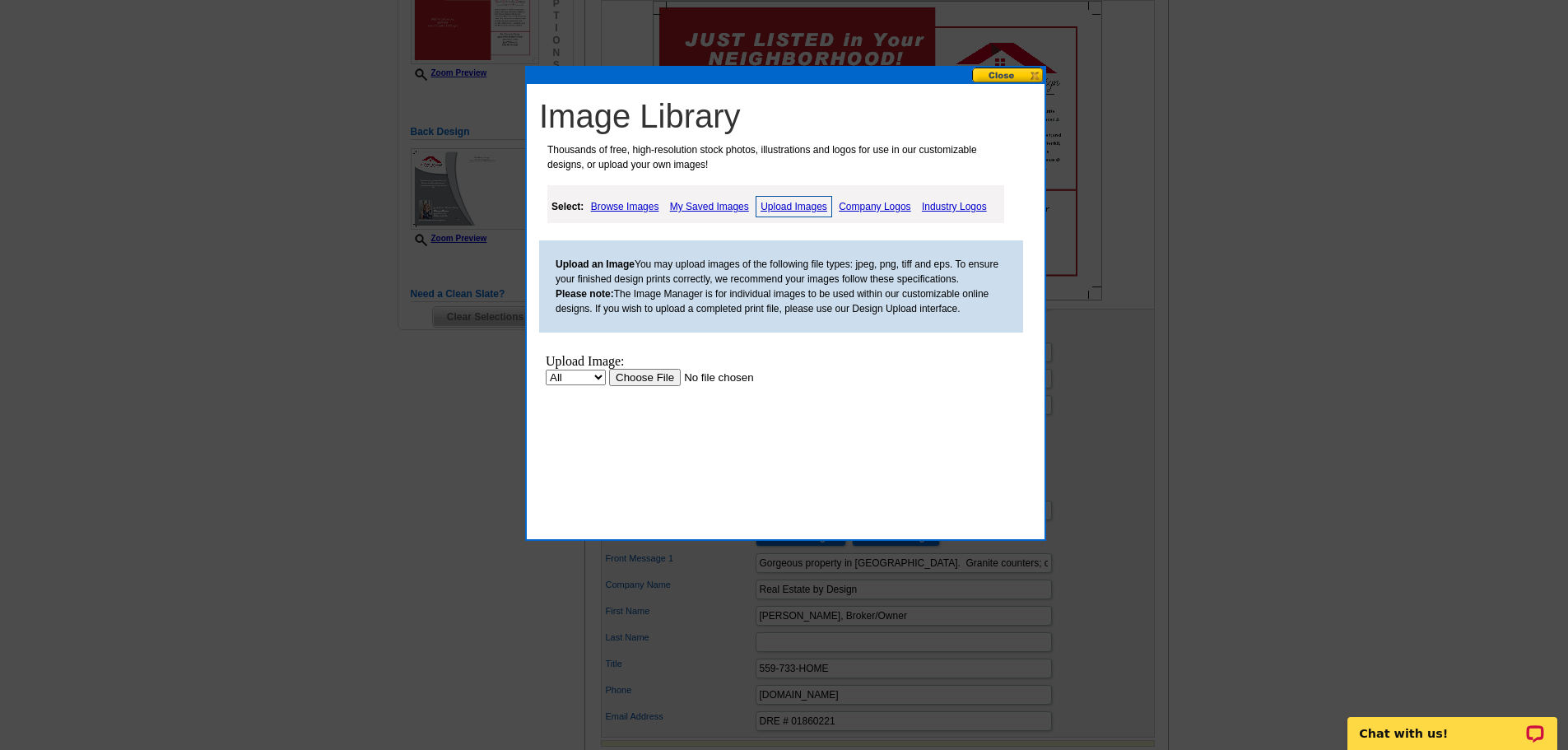
click at [671, 379] on input "file" at bounding box center [712, 377] width 208 height 17
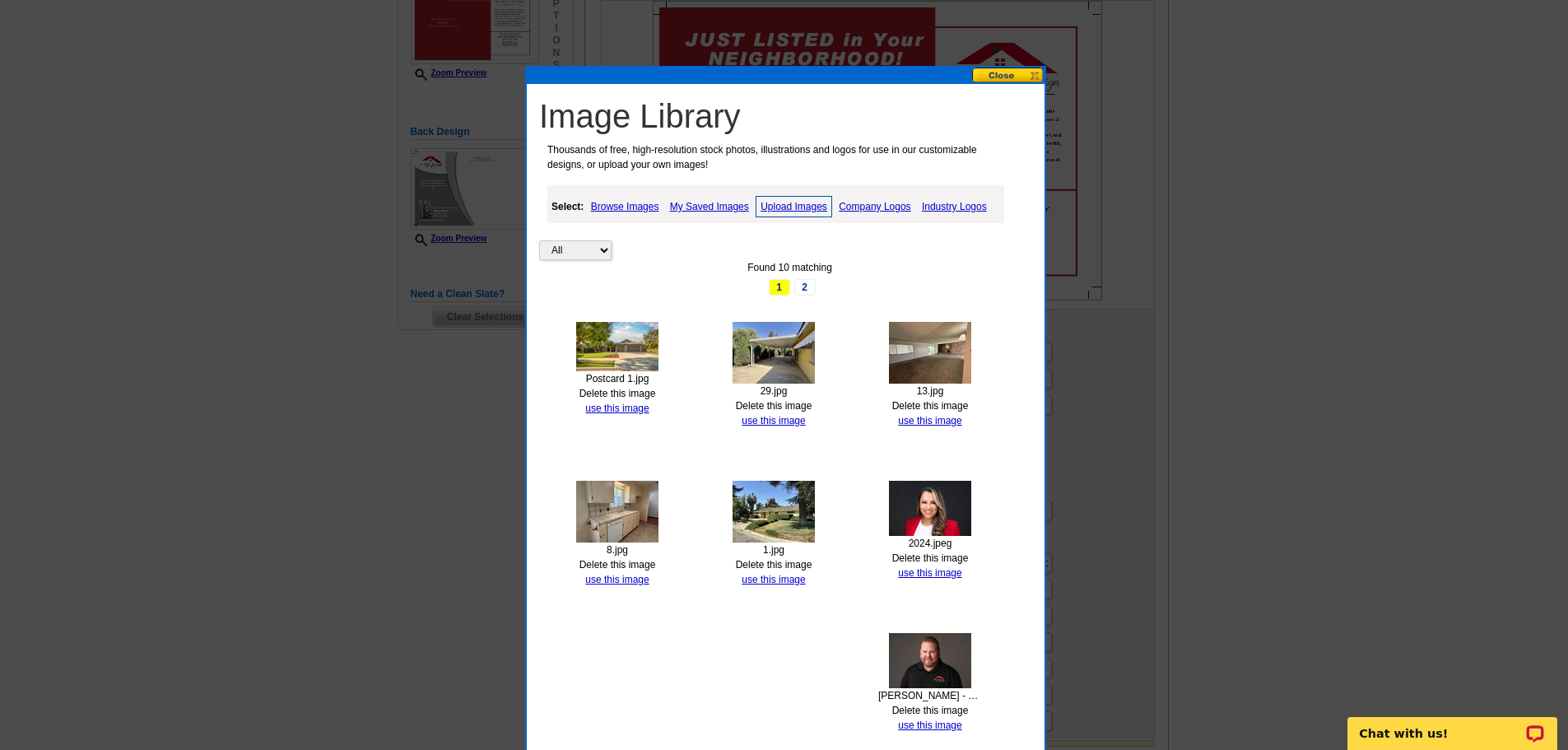
click at [803, 406] on link "Delete this image" at bounding box center [774, 406] width 77 height 12
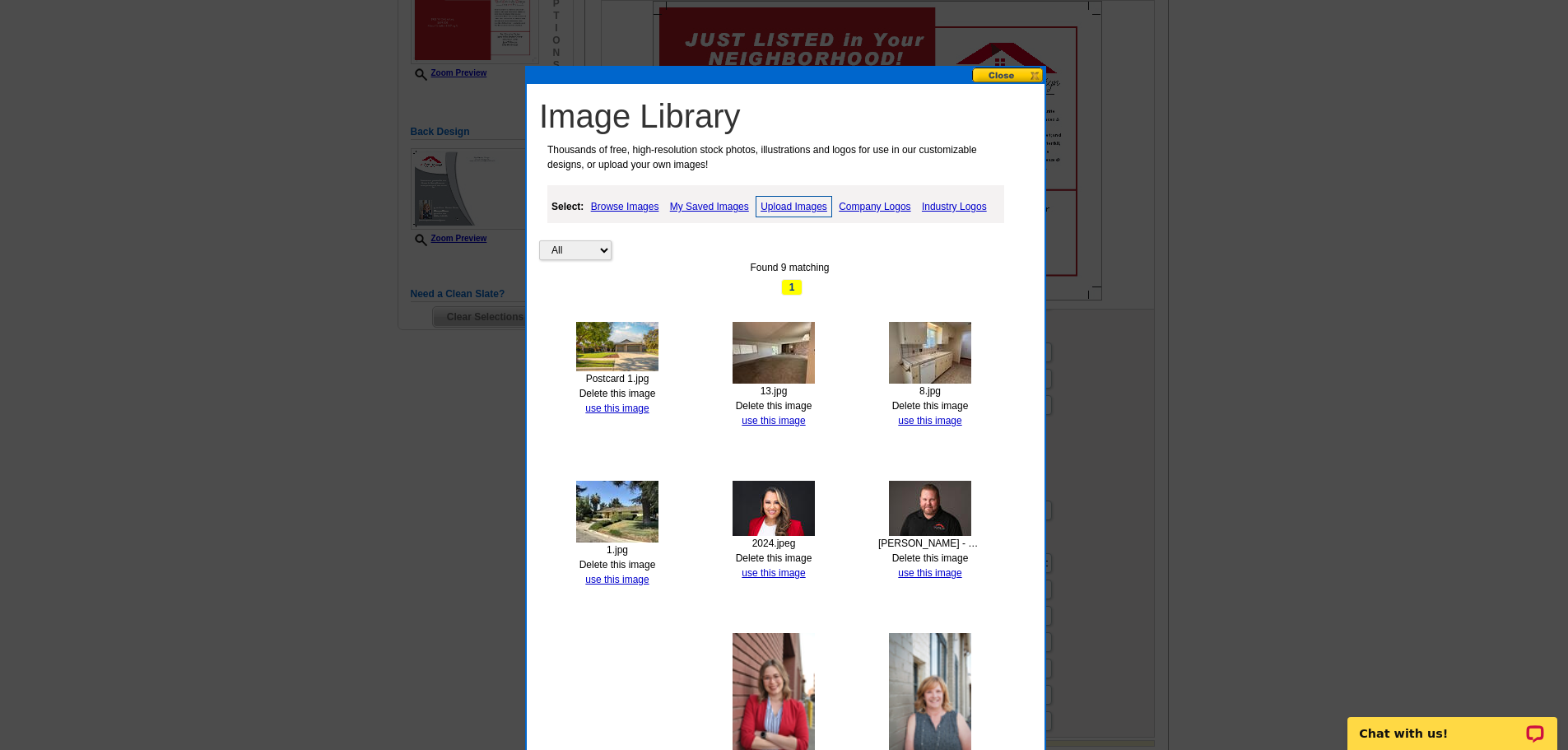
click at [791, 404] on link "Delete this image" at bounding box center [774, 406] width 77 height 12
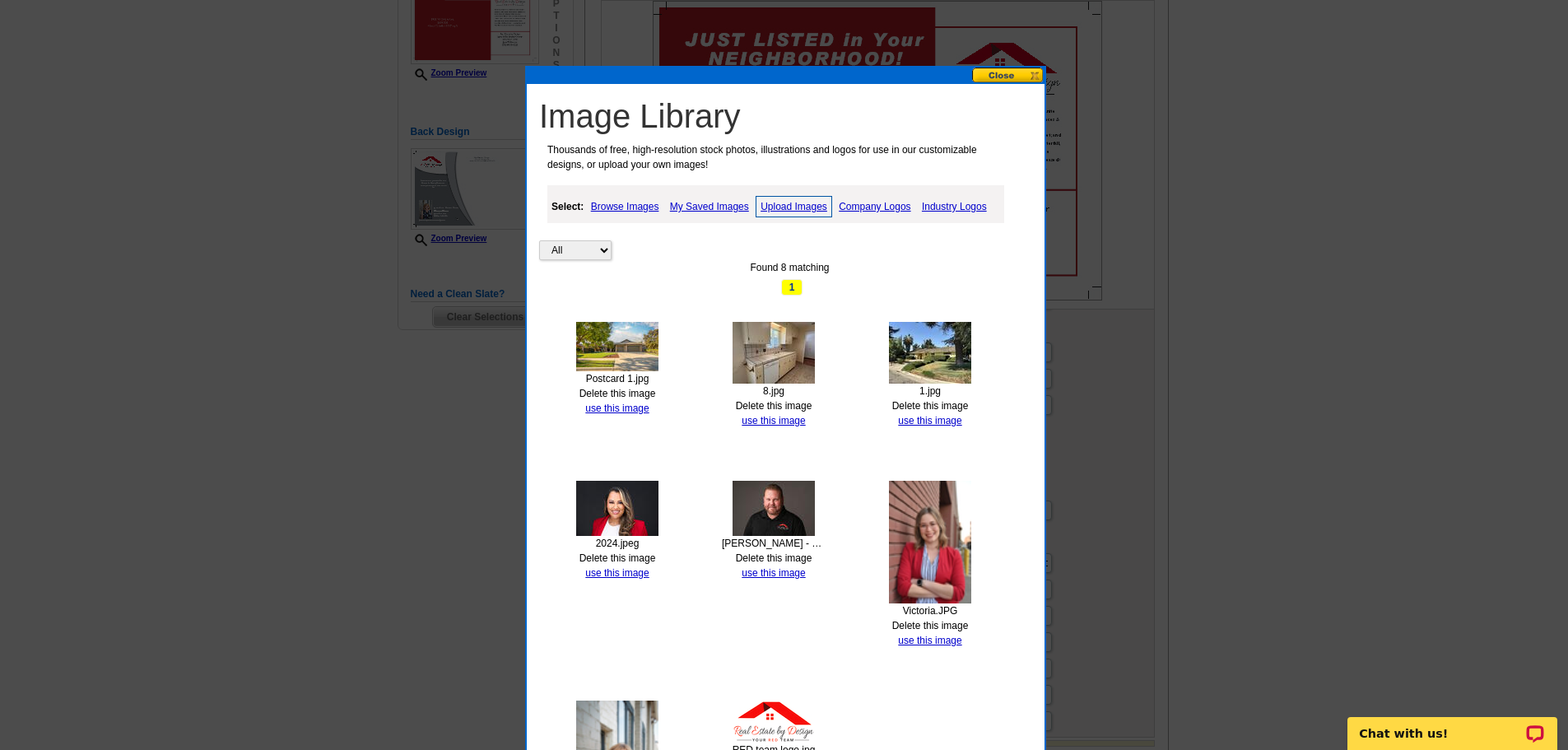
drag, startPoint x: 789, startPoint y: 403, endPoint x: 863, endPoint y: 58, distance: 352.8
click at [789, 403] on link "Delete this image" at bounding box center [774, 406] width 77 height 12
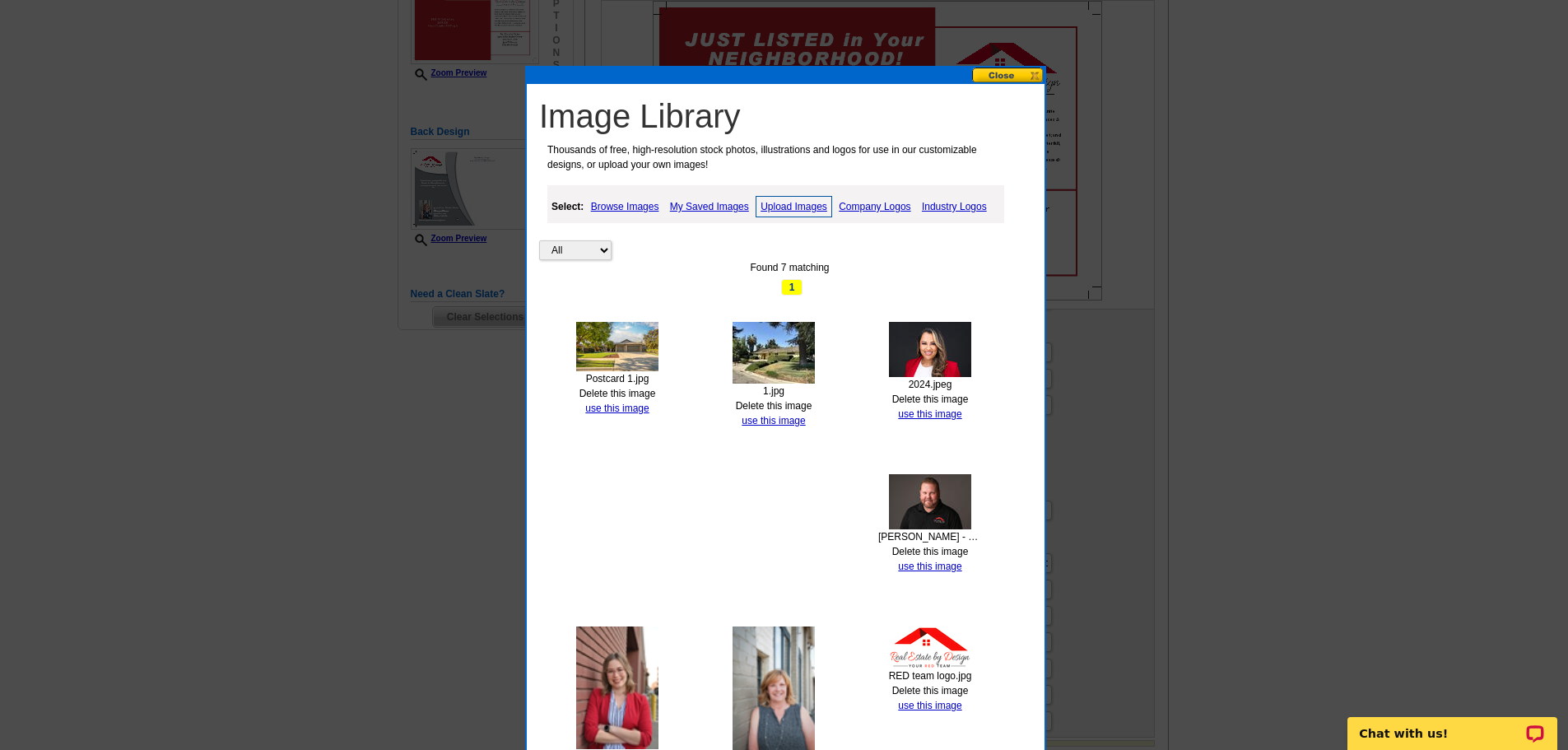
click at [793, 404] on link "Delete this image" at bounding box center [774, 406] width 77 height 12
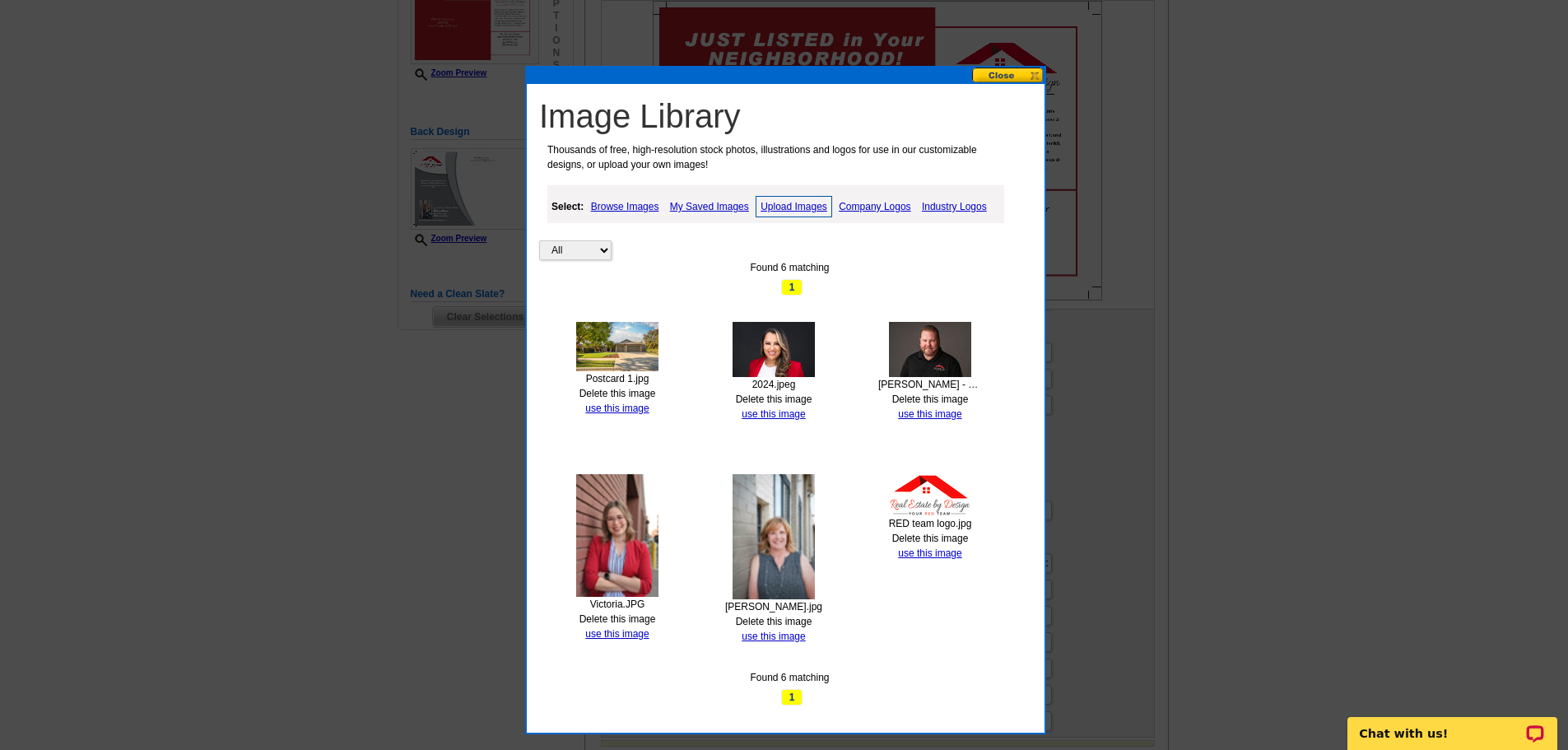
click at [791, 205] on link "Upload Images" at bounding box center [793, 207] width 77 height 22
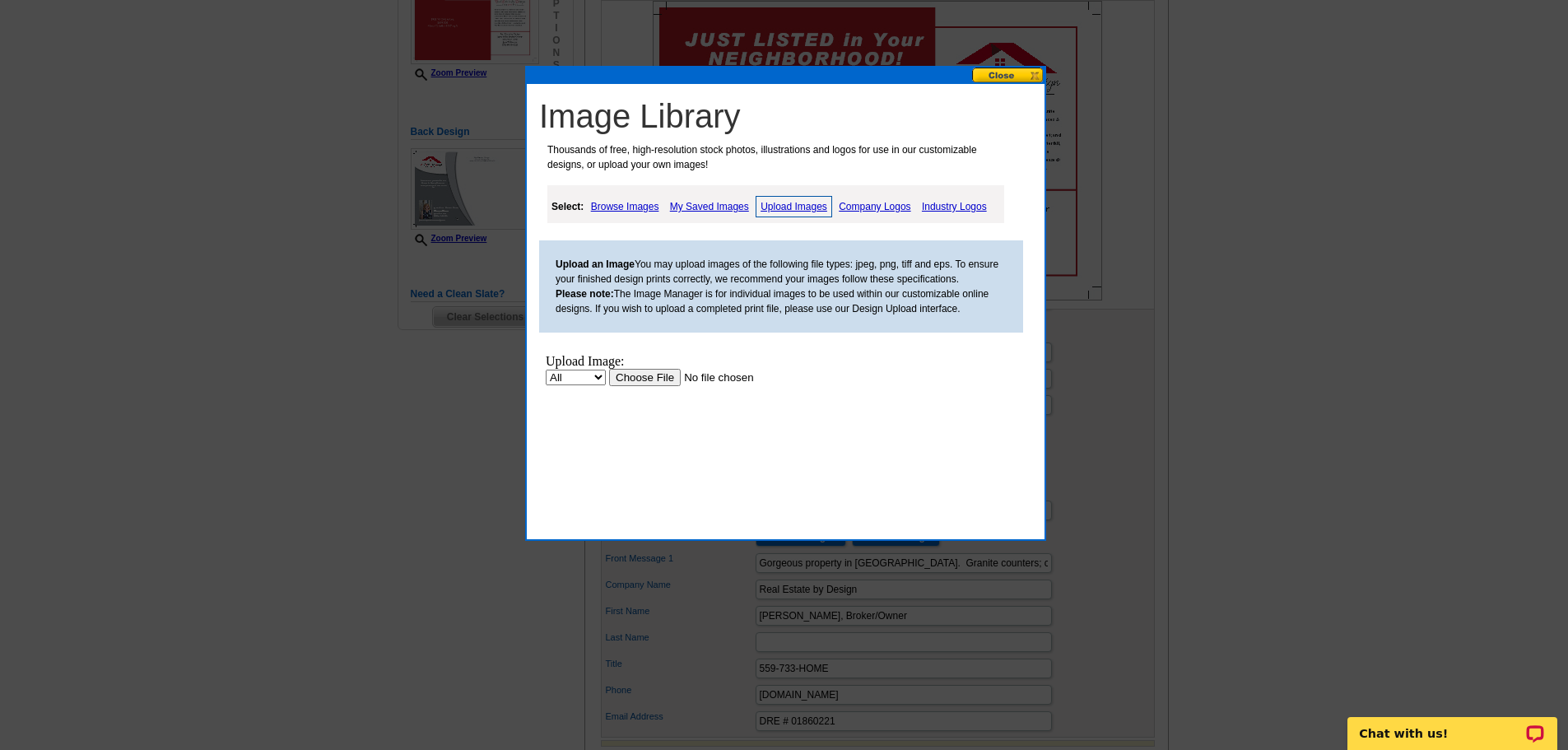
click at [665, 375] on input "file" at bounding box center [712, 377] width 208 height 17
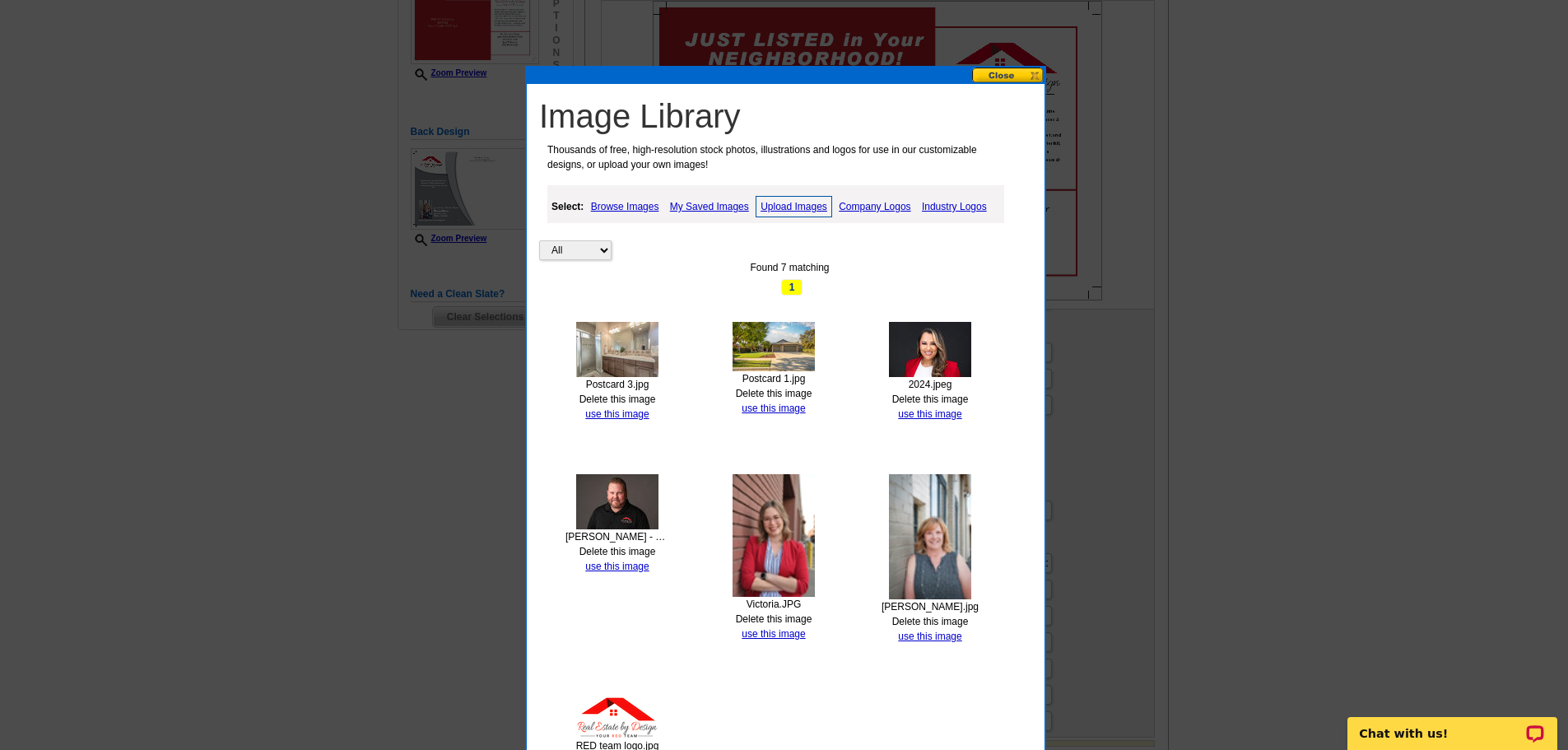
click at [805, 203] on link "Upload Images" at bounding box center [793, 207] width 77 height 22
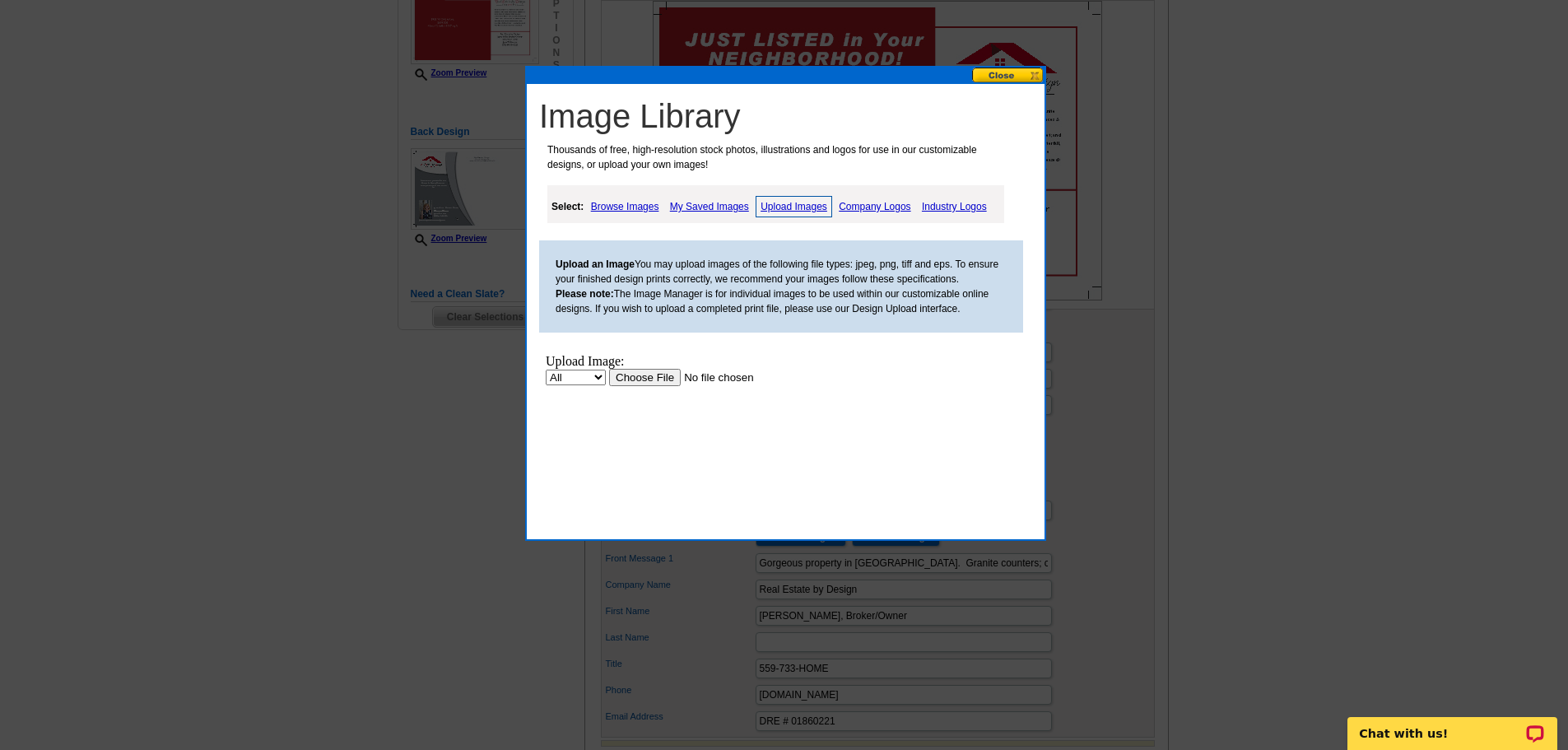
click at [651, 378] on input "file" at bounding box center [712, 377] width 208 height 17
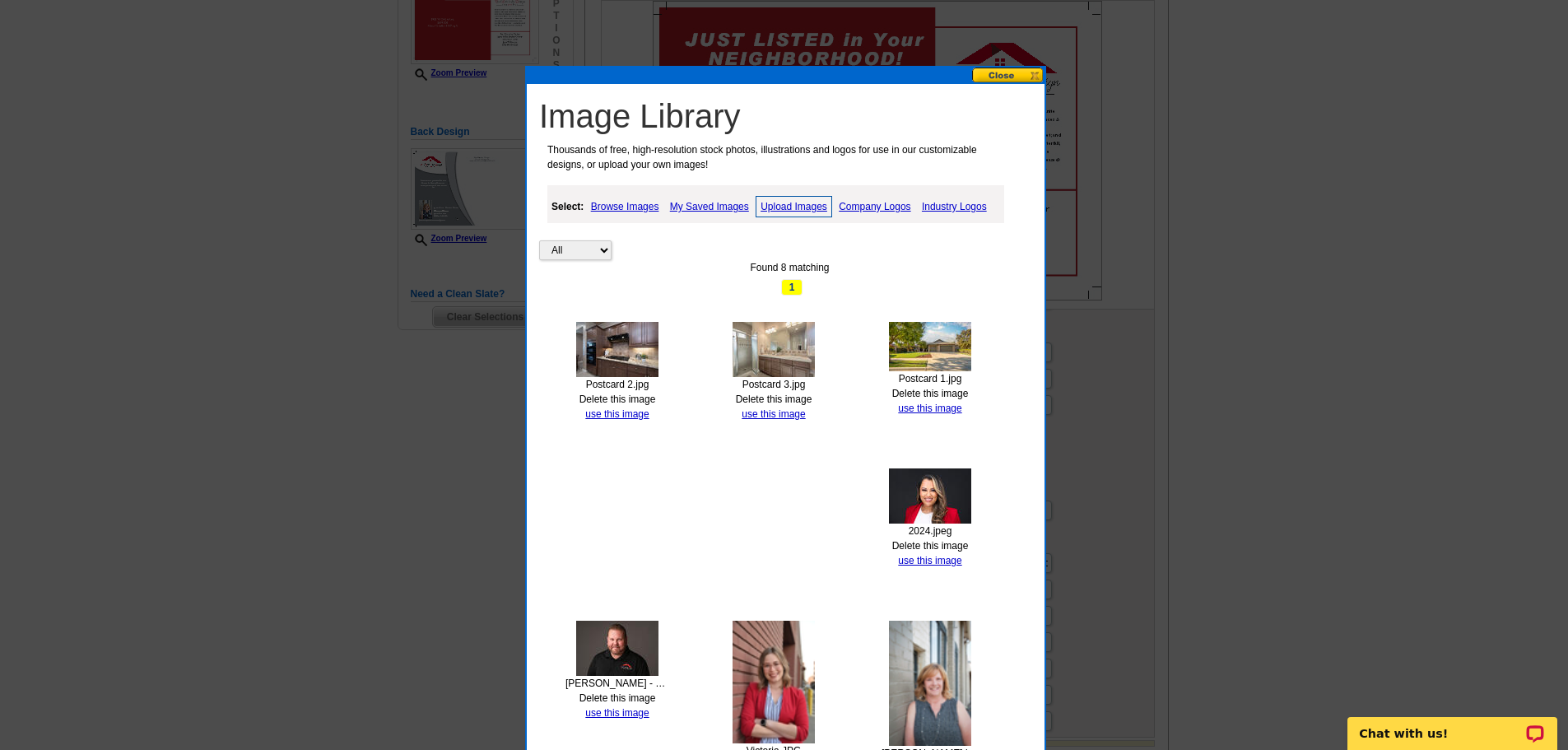
click at [794, 204] on link "Upload Images" at bounding box center [793, 207] width 77 height 22
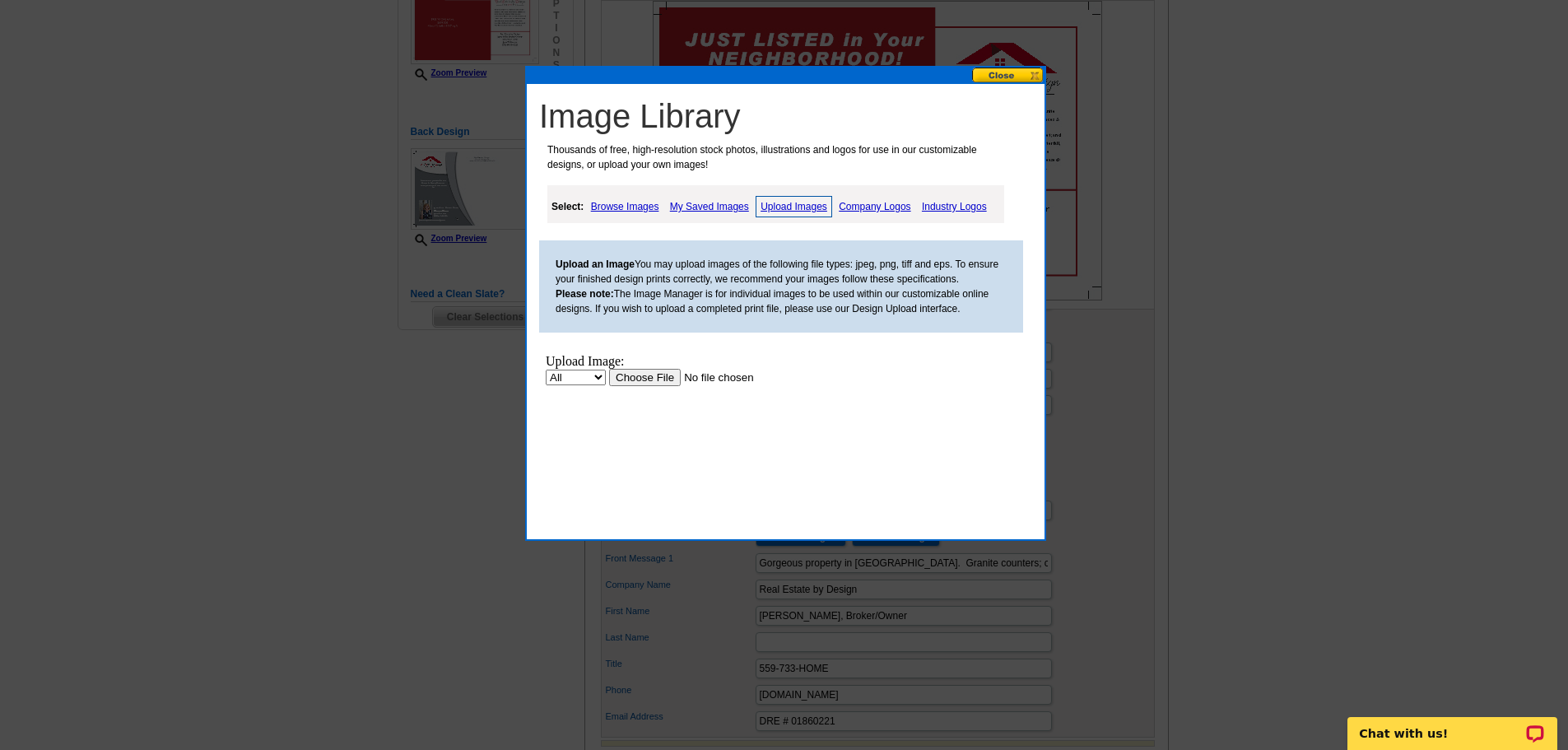
click at [661, 366] on div "Upload Image:" at bounding box center [694, 361] width 299 height 15
click at [665, 379] on input "file" at bounding box center [712, 377] width 208 height 17
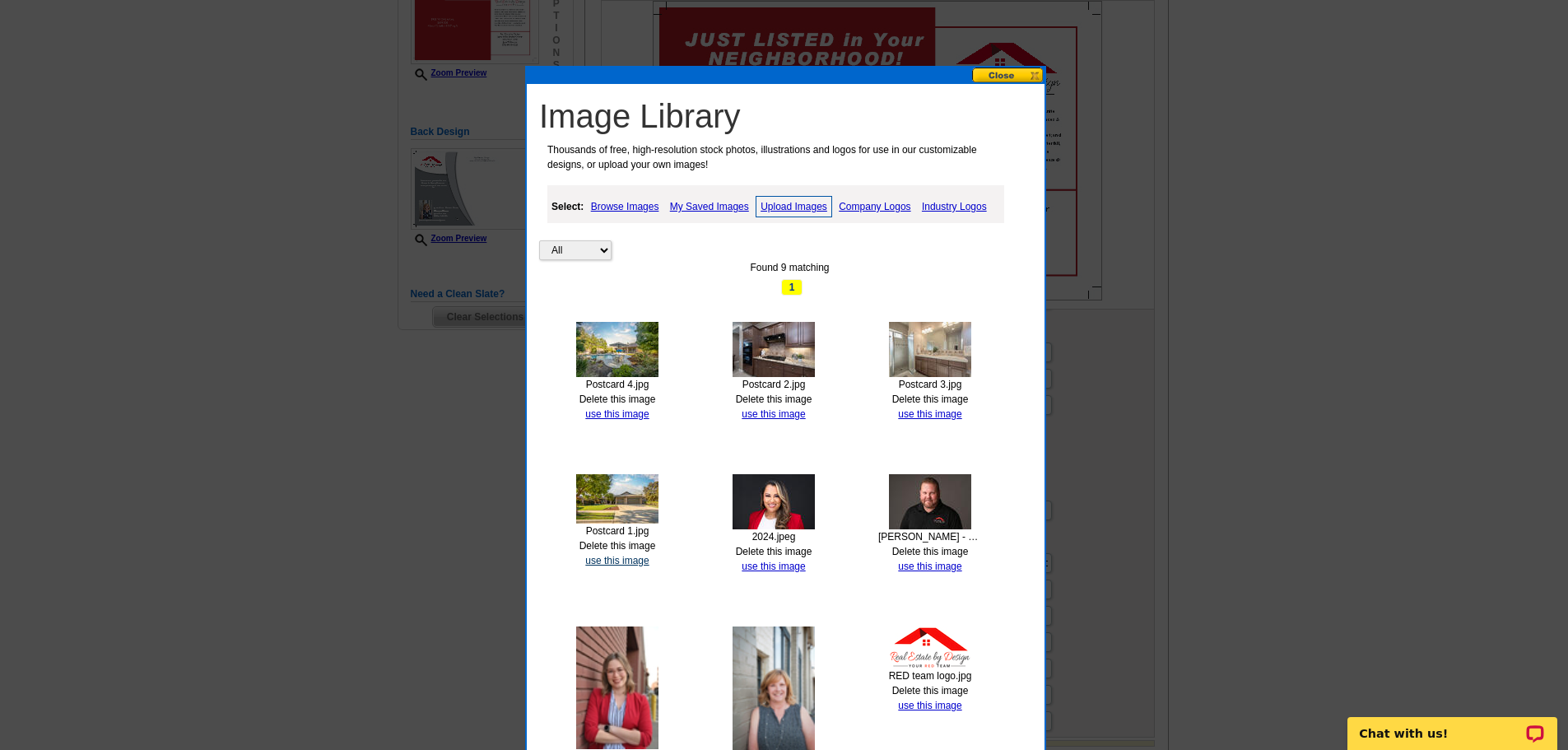
click at [630, 564] on link "use this image" at bounding box center [617, 561] width 64 height 12
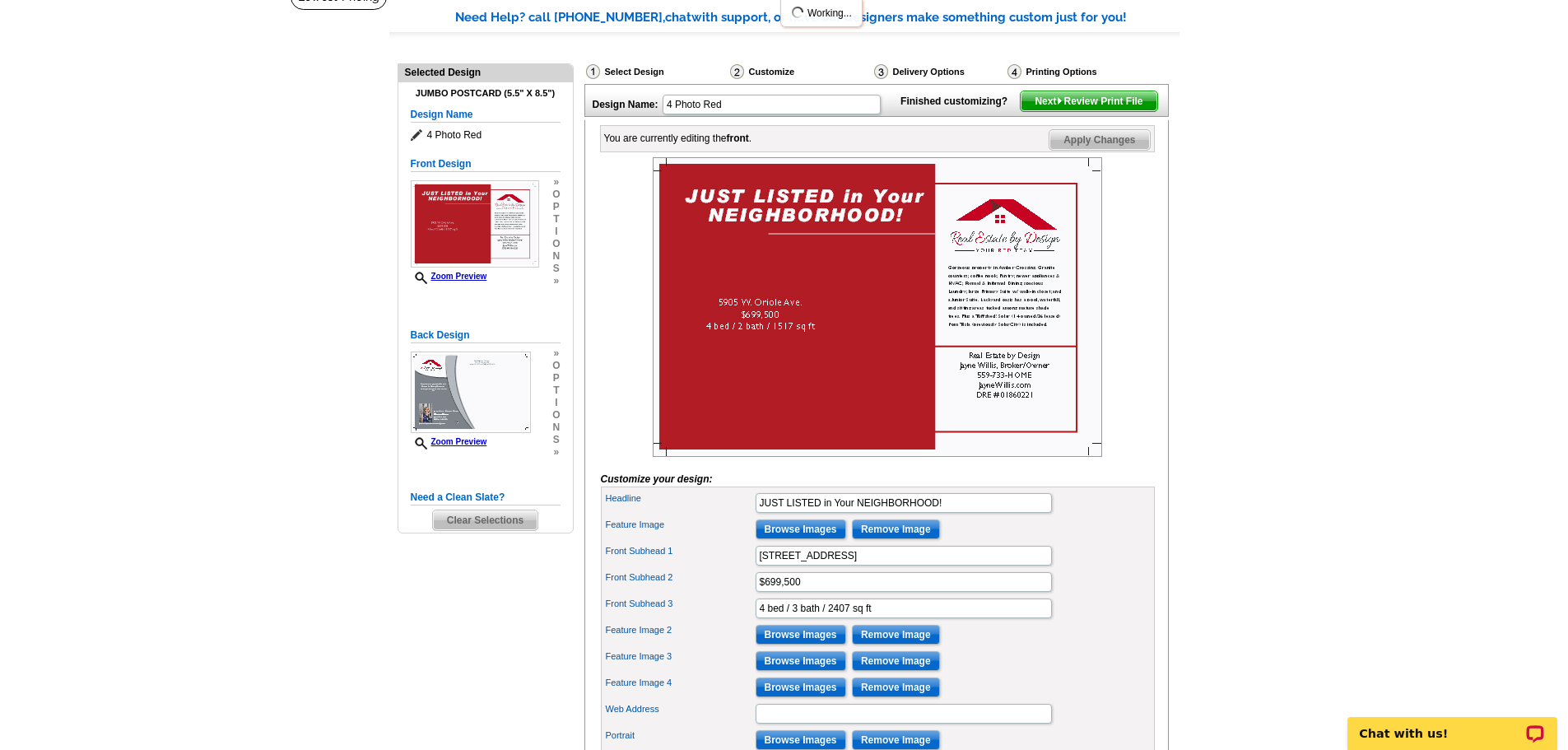
scroll to position [164, 0]
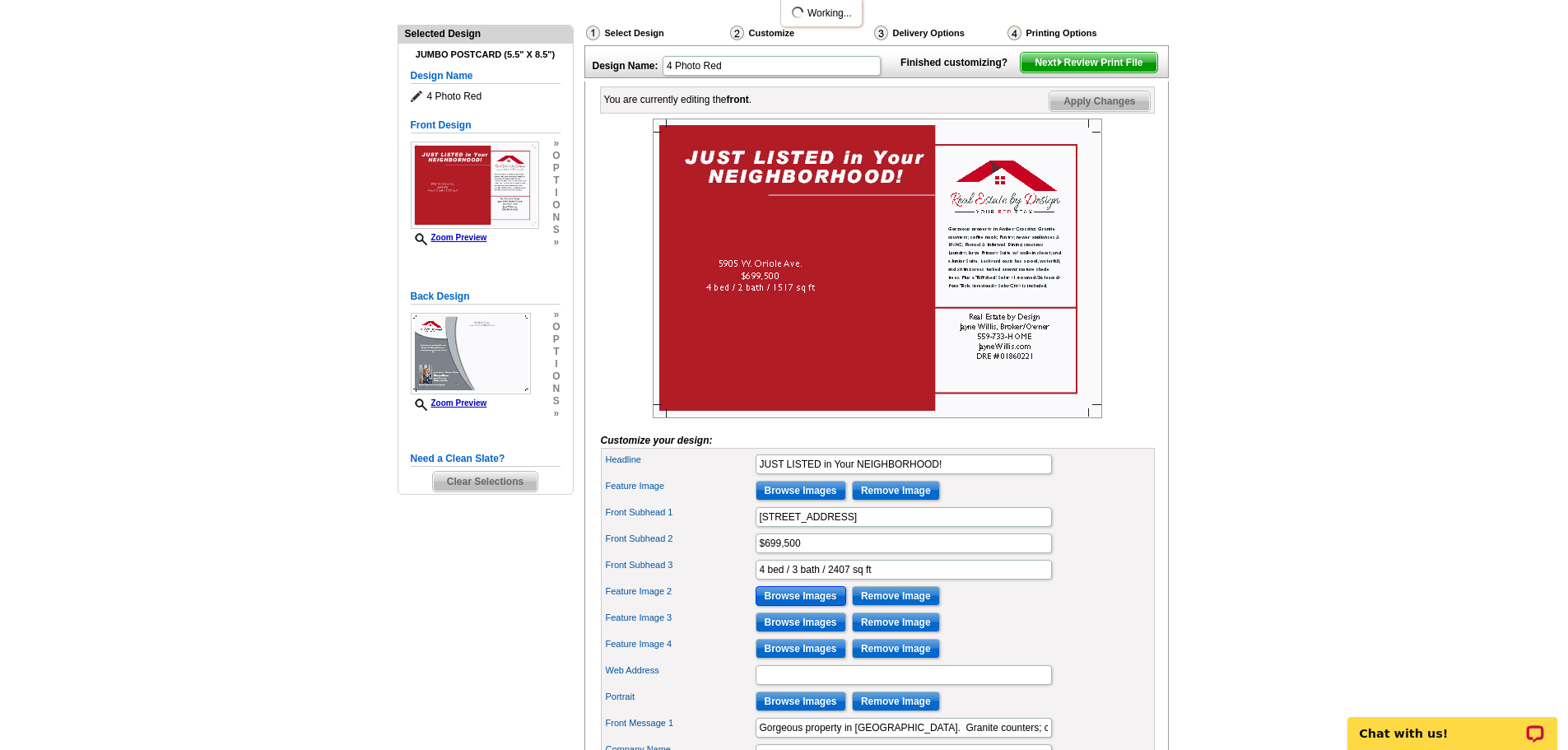
click at [817, 606] on input "Browse Images" at bounding box center [800, 596] width 91 height 20
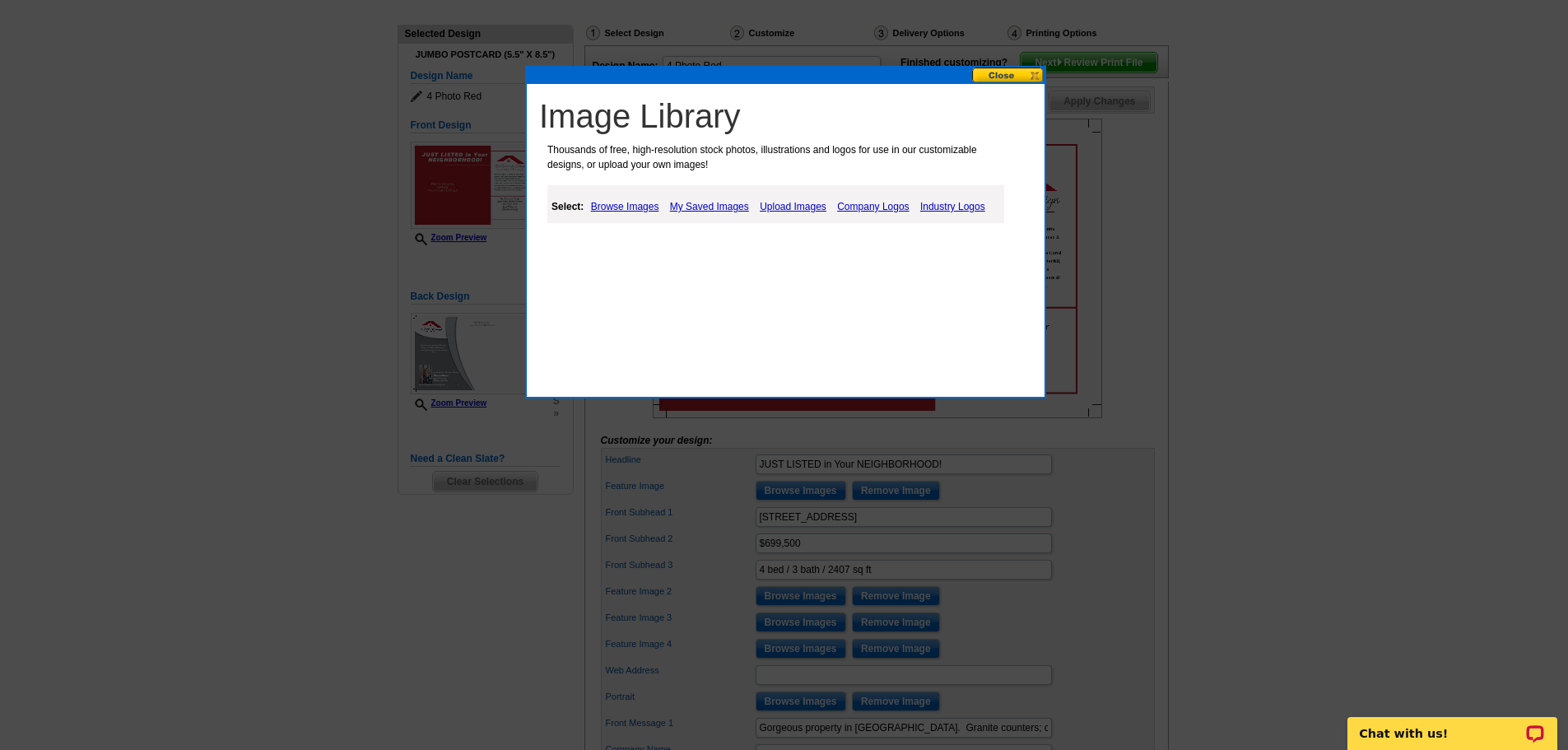
click at [717, 203] on link "My Saved Images" at bounding box center [709, 207] width 88 height 20
click at [698, 205] on link "My Saved Images" at bounding box center [709, 207] width 88 height 20
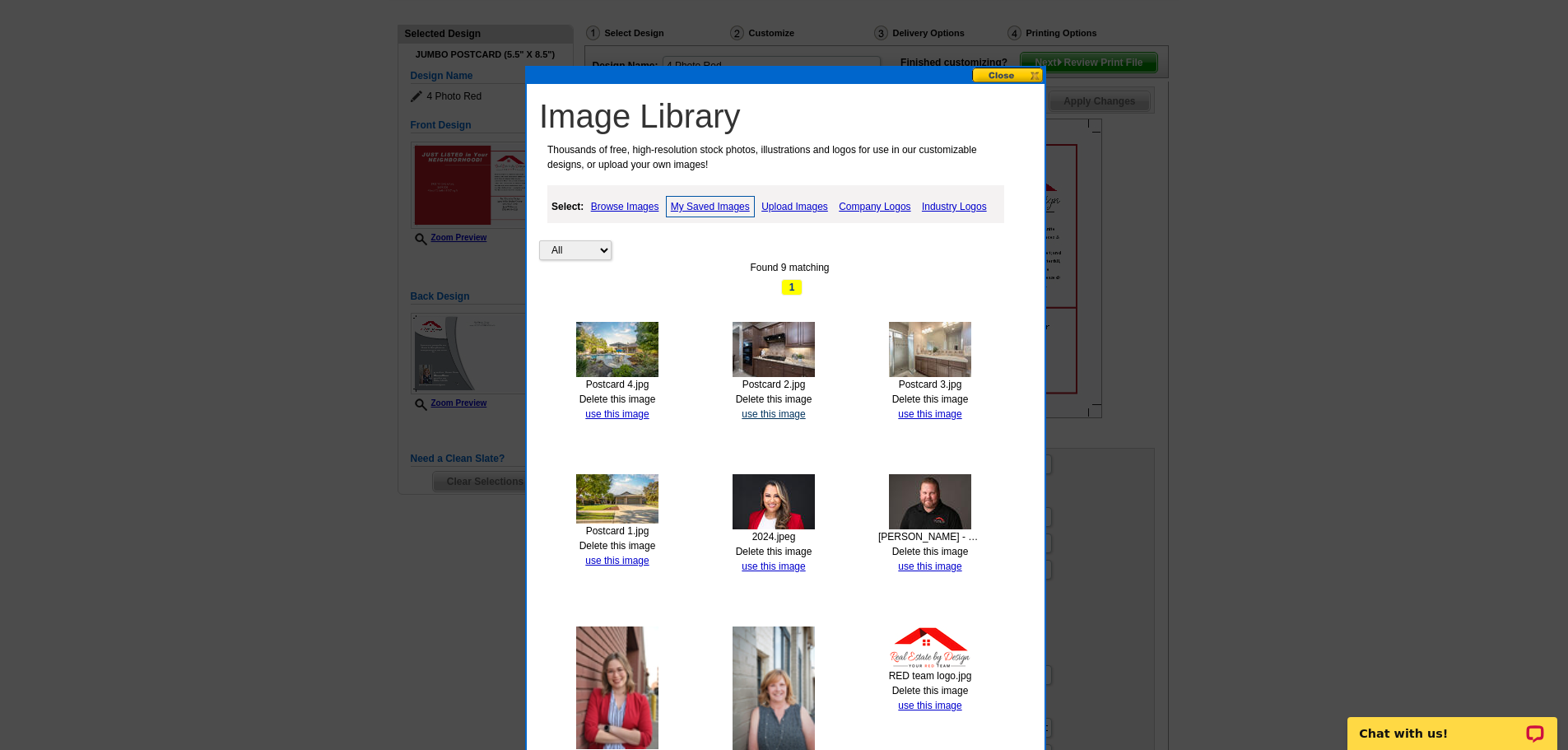
click at [760, 412] on link "use this image" at bounding box center [773, 414] width 64 height 12
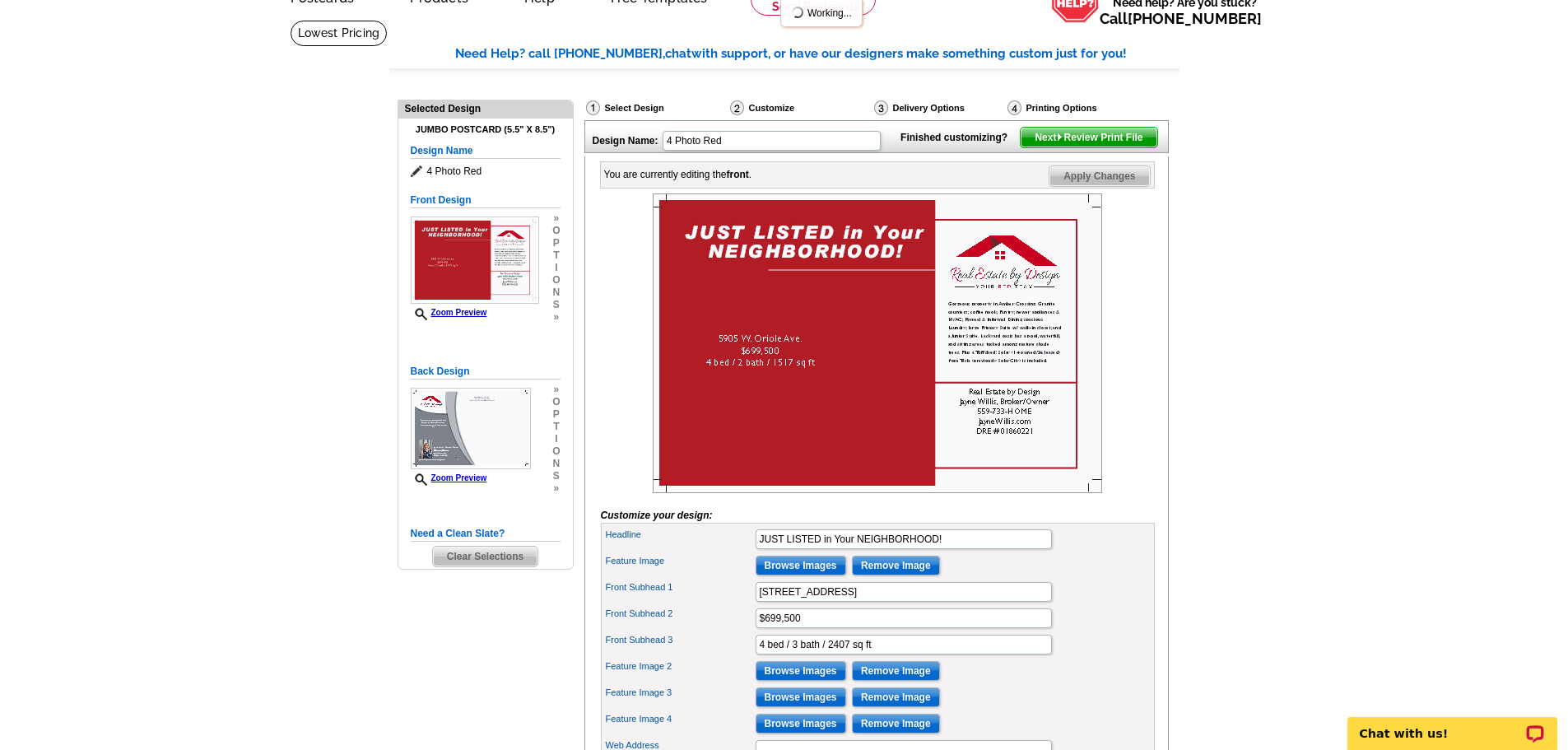
scroll to position [247, 0]
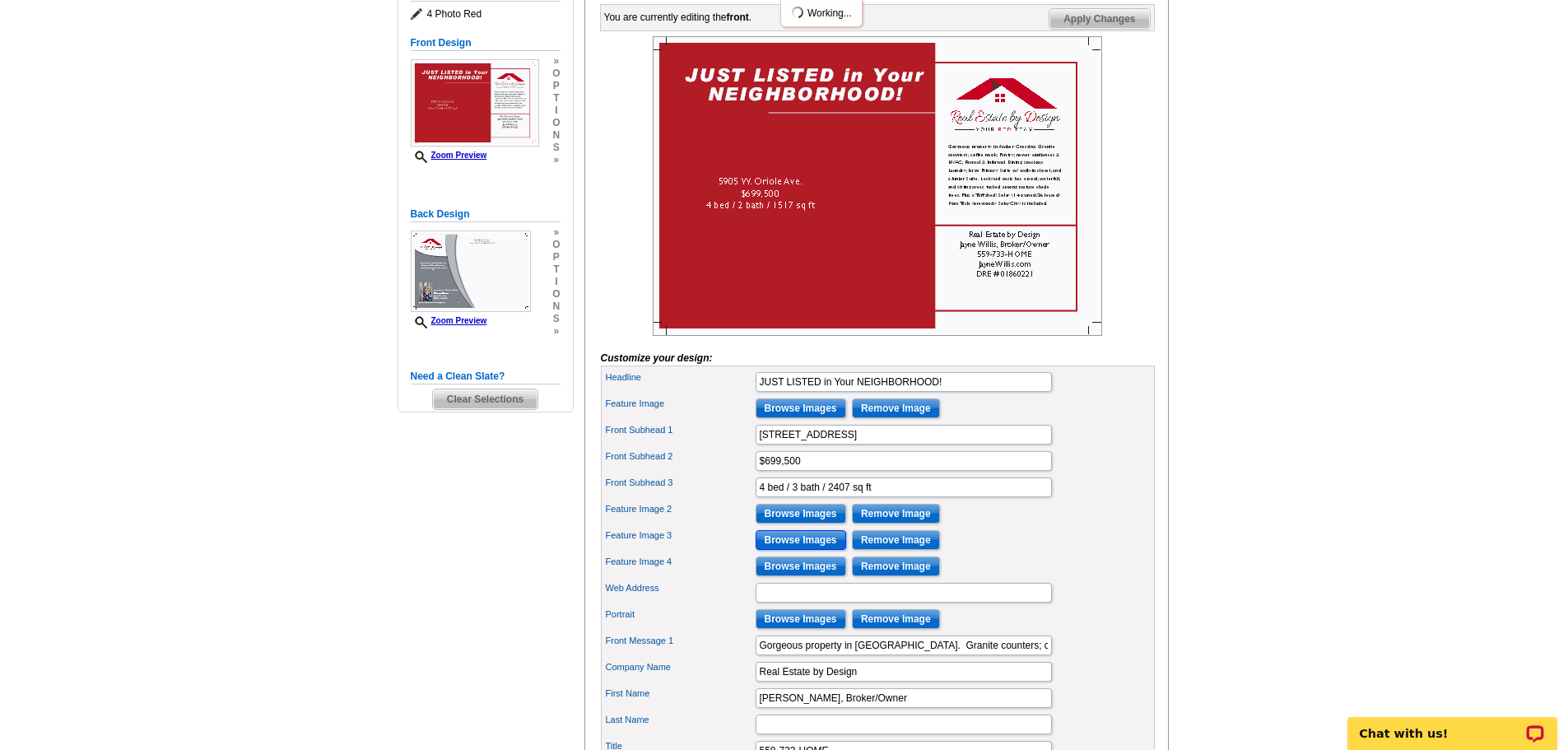
click at [795, 550] on input "Browse Images" at bounding box center [800, 540] width 91 height 20
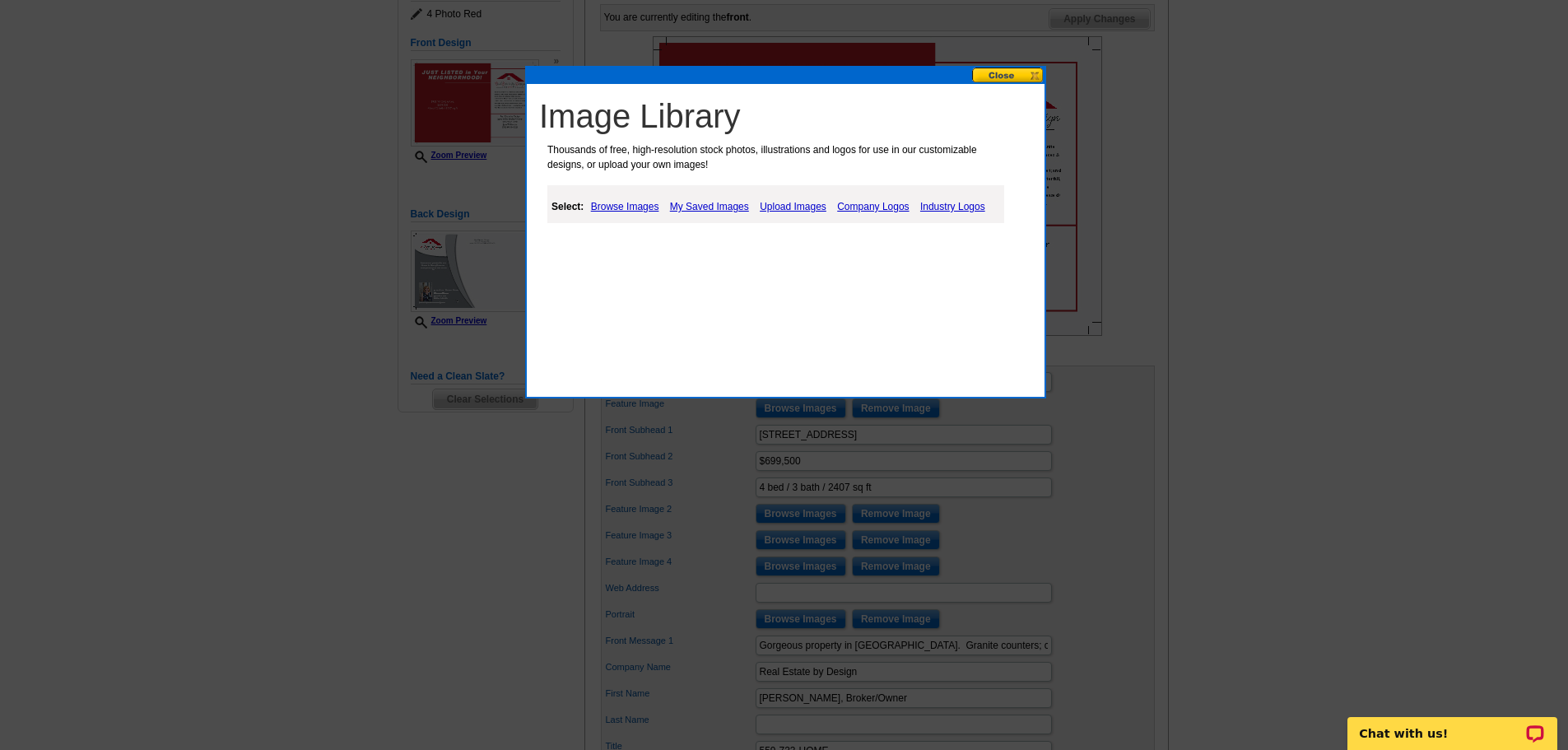
click at [728, 207] on link "My Saved Images" at bounding box center [709, 207] width 88 height 20
click at [684, 201] on link "My Saved Images" at bounding box center [709, 207] width 88 height 20
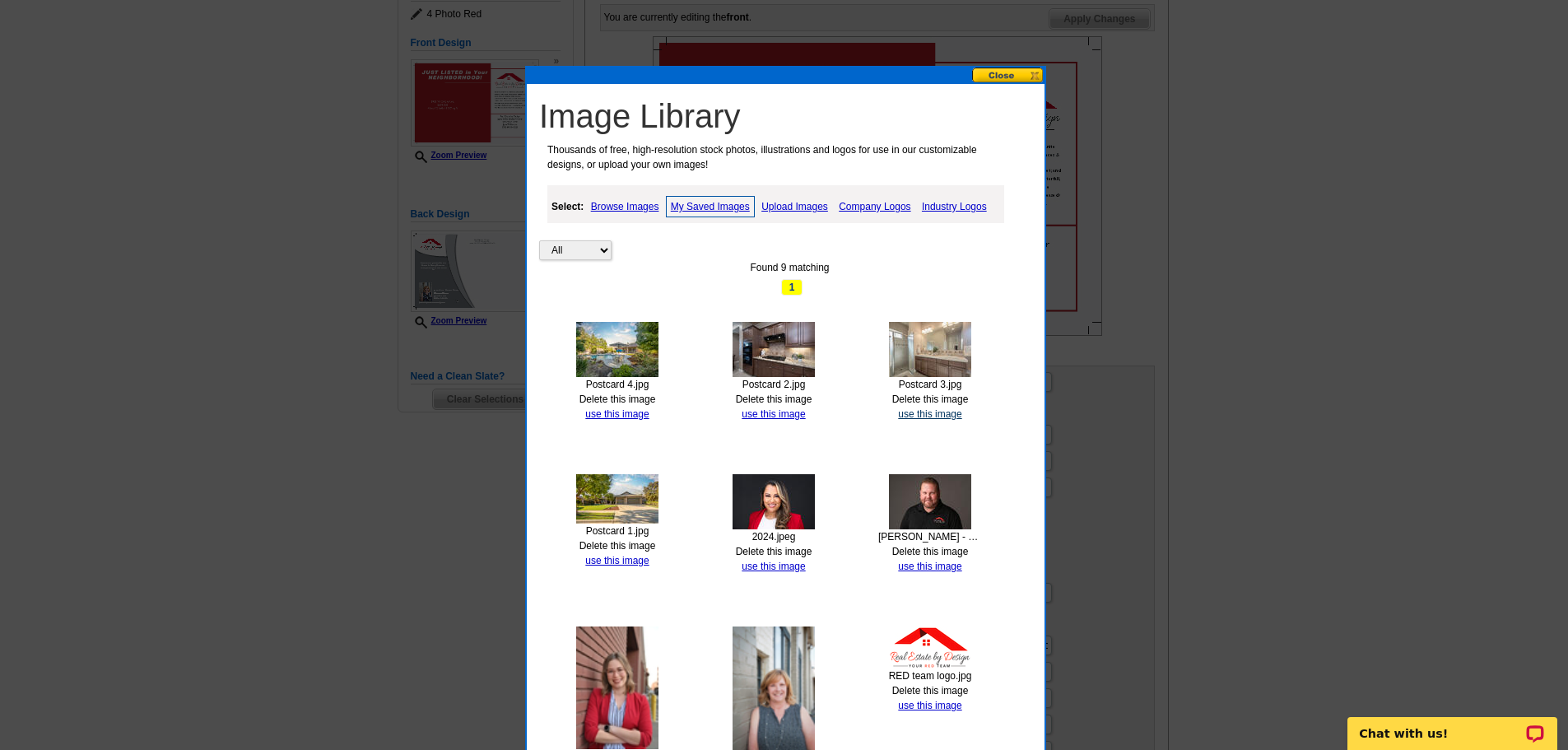
click at [952, 414] on link "use this image" at bounding box center [930, 414] width 64 height 12
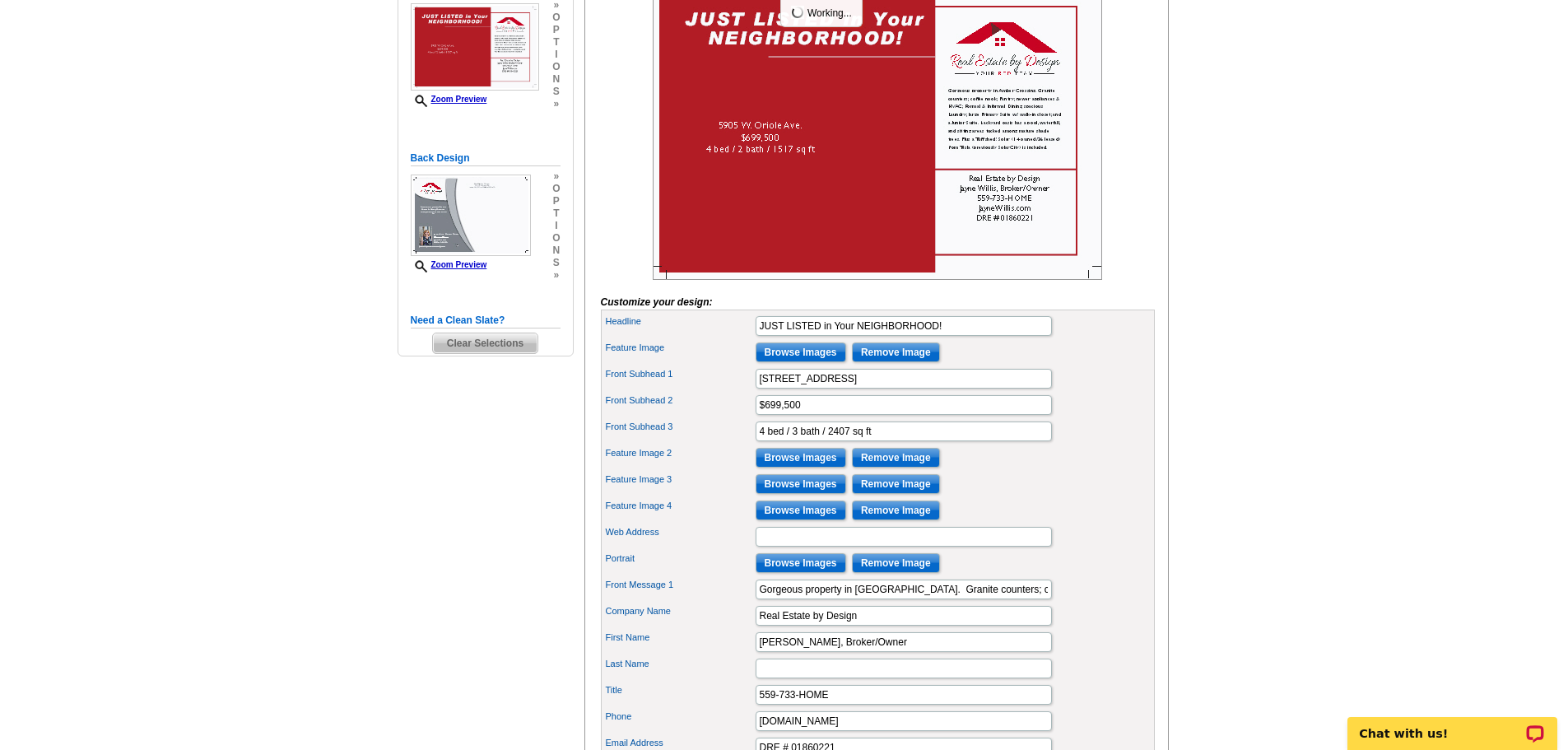
scroll to position [329, 0]
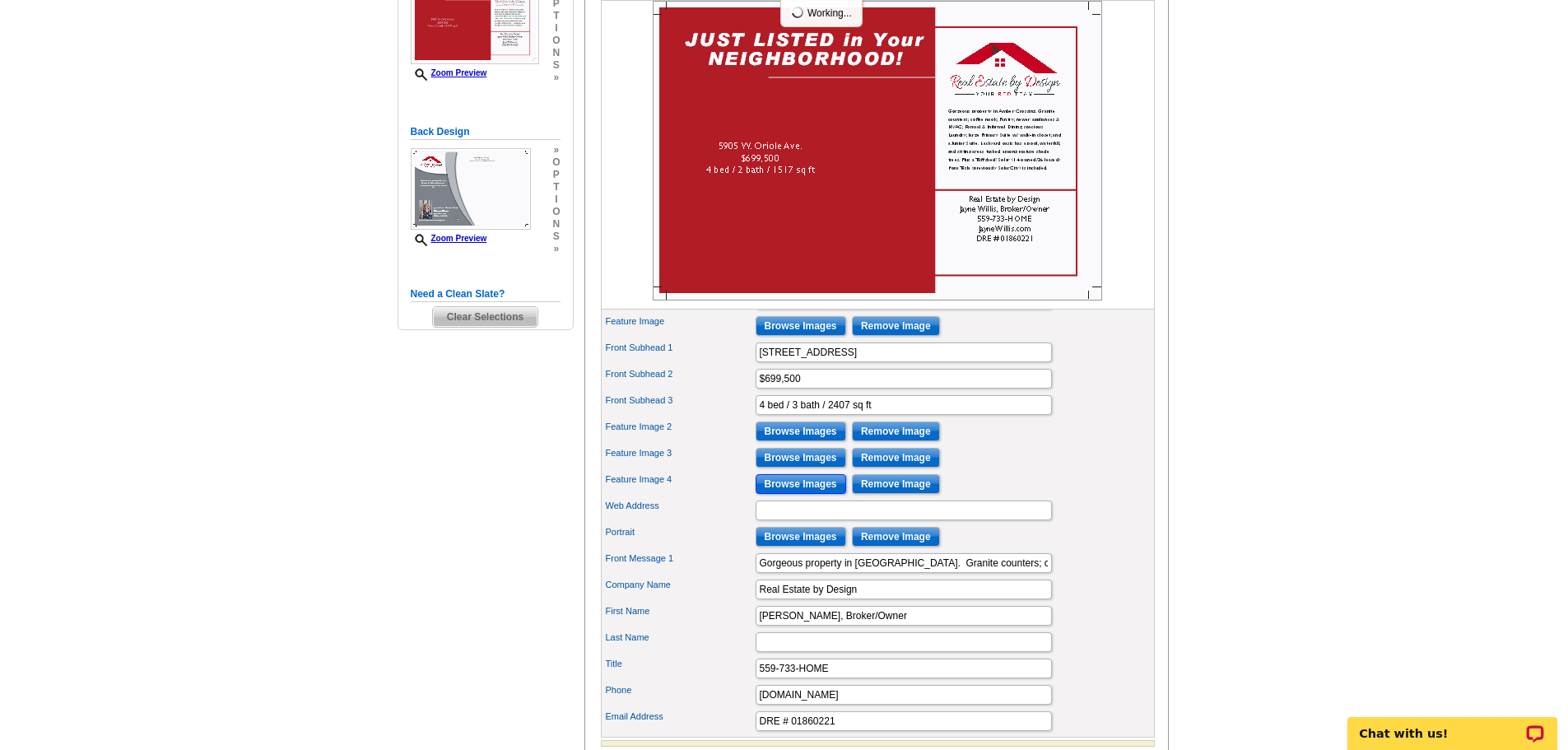
click at [822, 493] on input "Browse Images" at bounding box center [800, 483] width 91 height 20
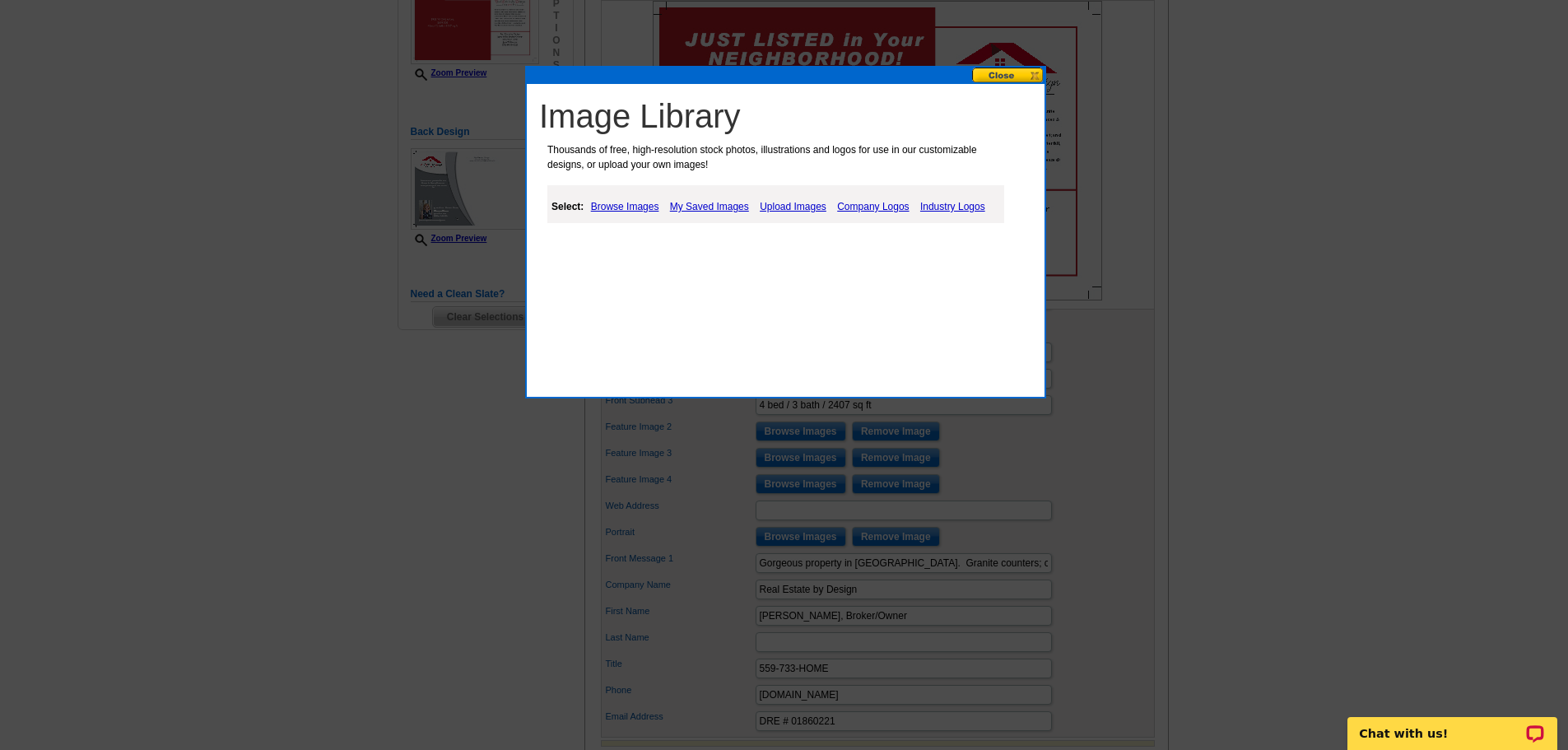
click at [717, 203] on link "My Saved Images" at bounding box center [709, 207] width 88 height 20
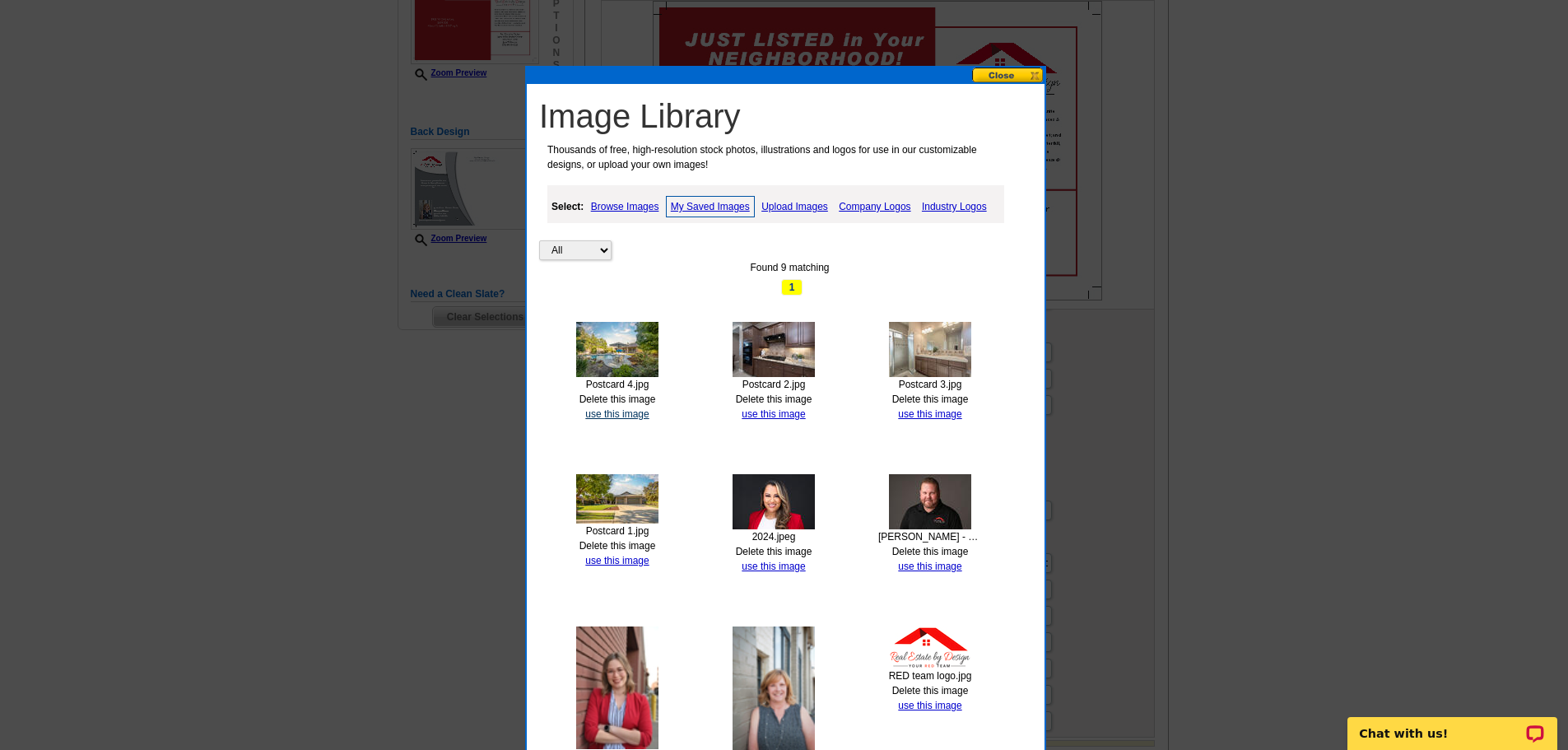
click at [617, 412] on link "use this image" at bounding box center [617, 414] width 64 height 12
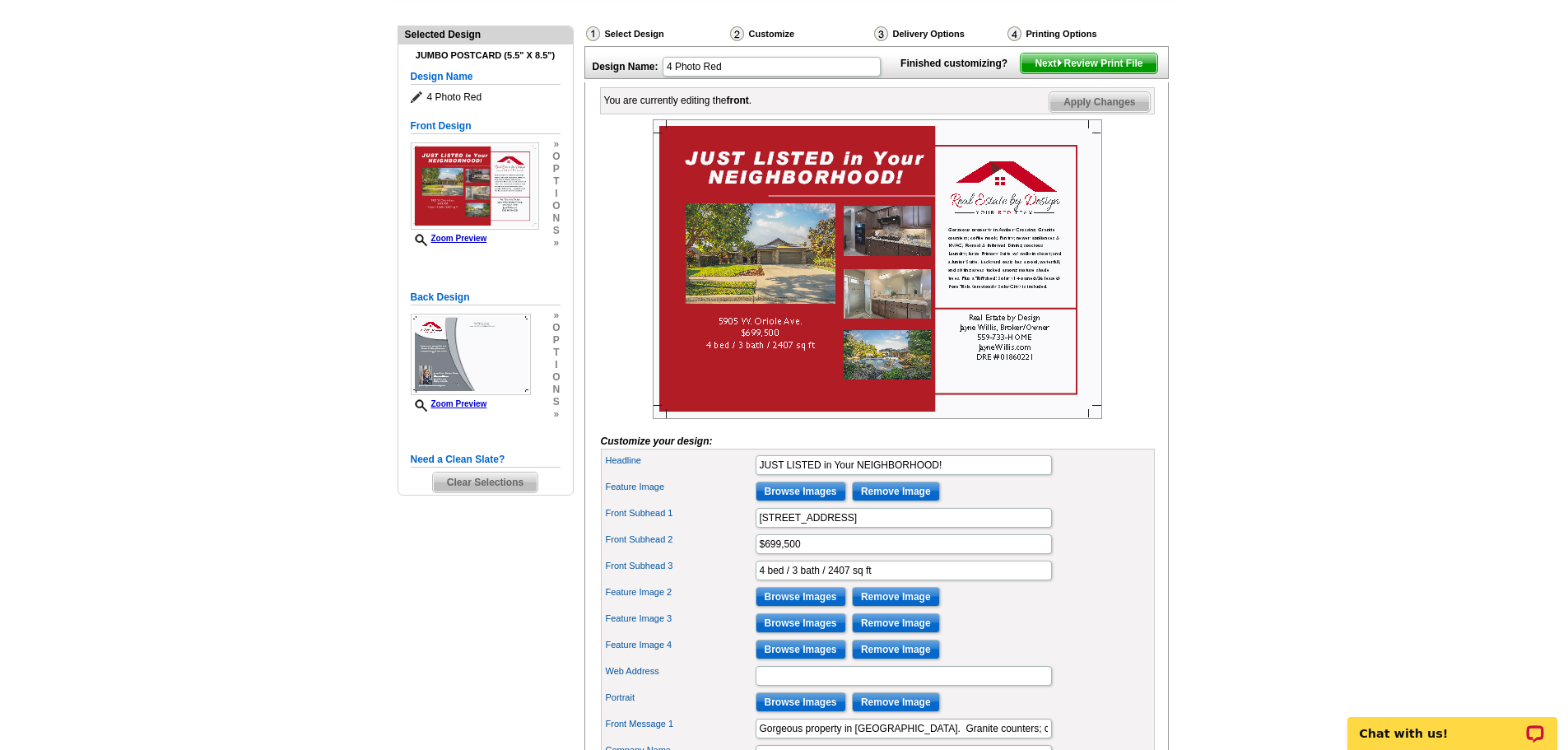
scroll to position [164, 0]
click at [1408, 335] on main "Need Help? call 800-260-5887, chat with support, or have our designers make som…" at bounding box center [784, 494] width 1568 height 1099
click at [1408, 332] on main "Need Help? call 800-260-5887, chat with support, or have our designers make som…" at bounding box center [784, 494] width 1568 height 1099
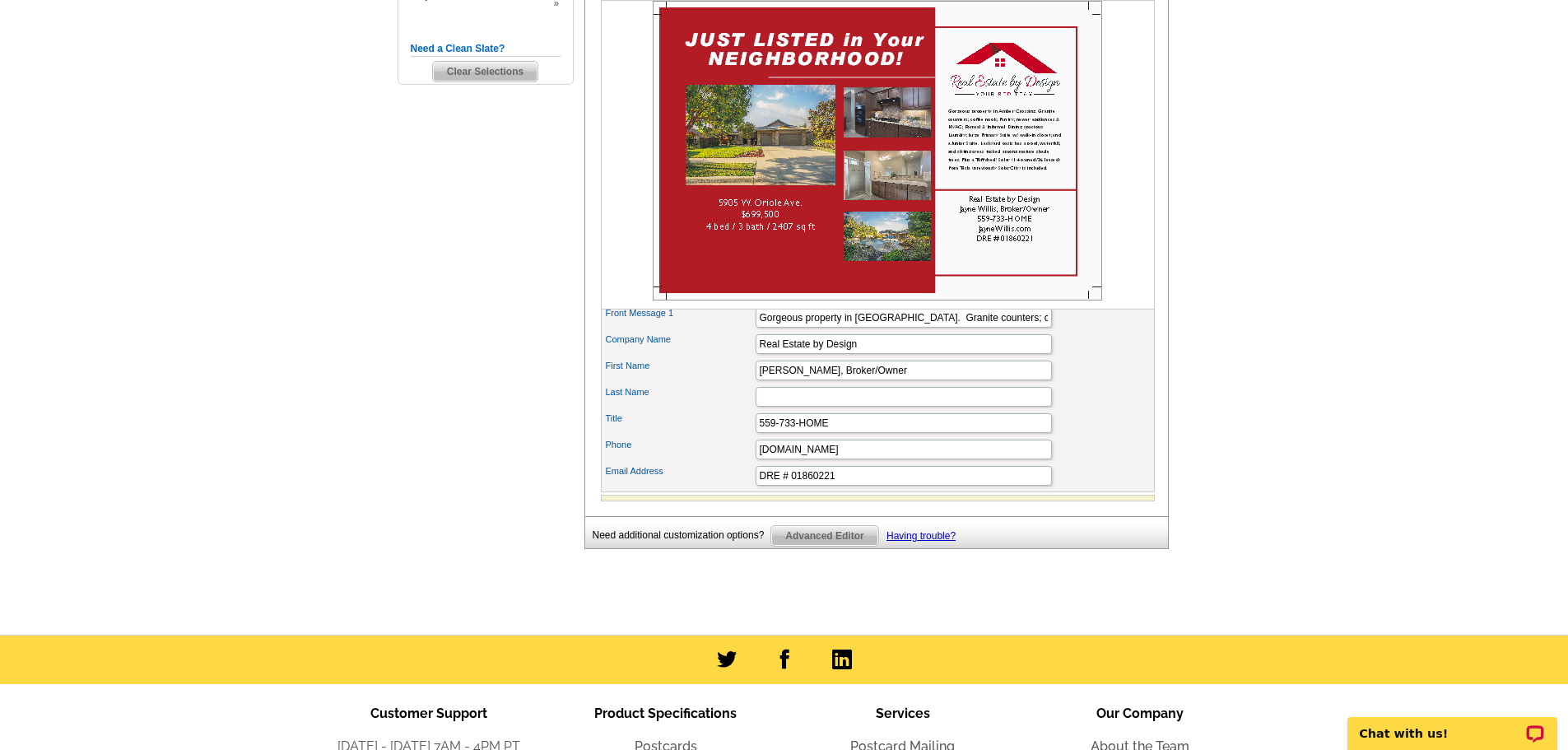
scroll to position [576, 0]
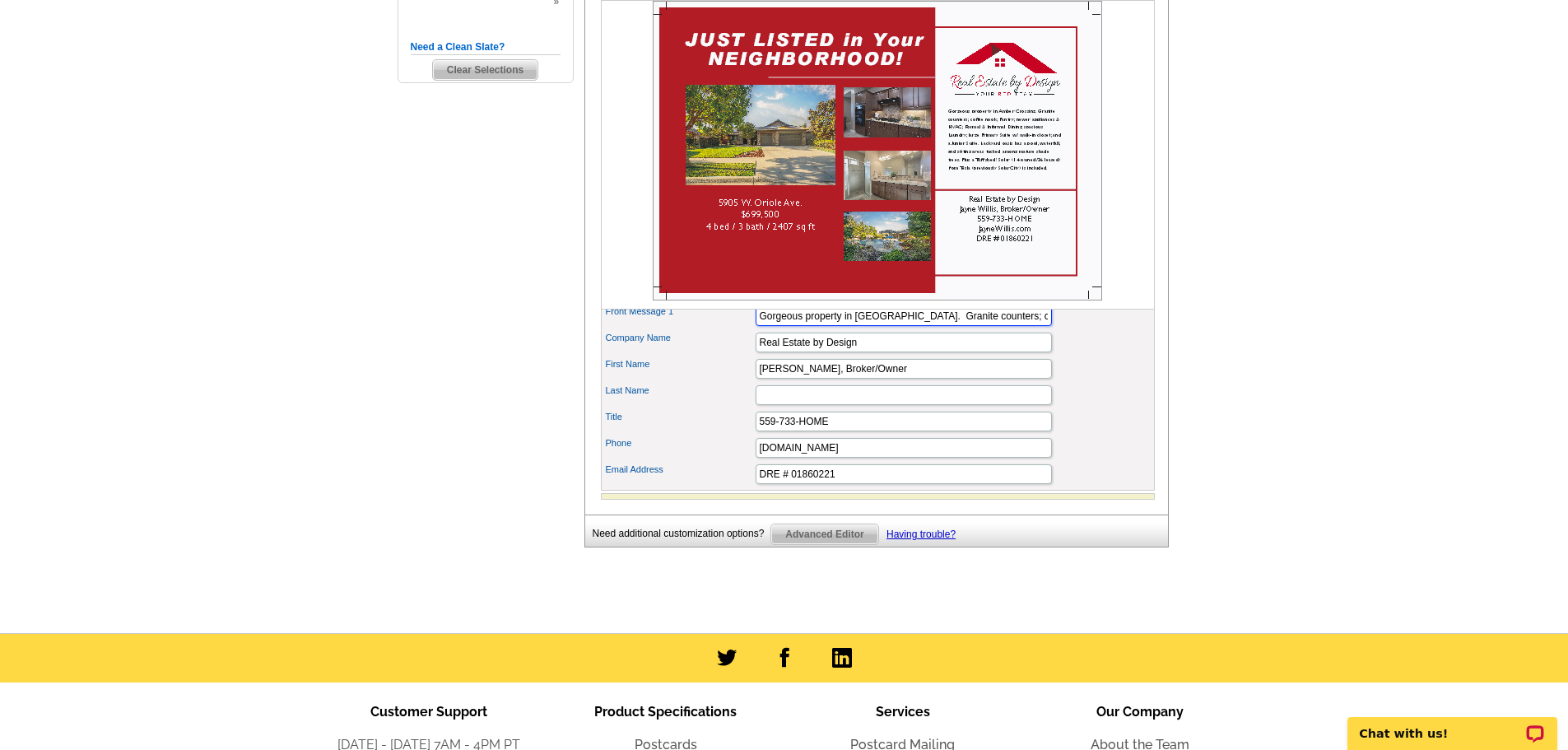
click at [941, 326] on input "Gorgeous property in Amber Crossing. Granite counters; coffee nook; Pantry; new…" at bounding box center [903, 316] width 296 height 20
click at [912, 326] on input "Gorgeous property in Amber Crossing. Granite counters; coffee nook; Pantry; new…" at bounding box center [903, 316] width 296 height 20
click at [1001, 326] on input "Gorgeous property in Amber Crossing. Granite counters; coffee nook; Pantry; new…" at bounding box center [903, 316] width 296 height 20
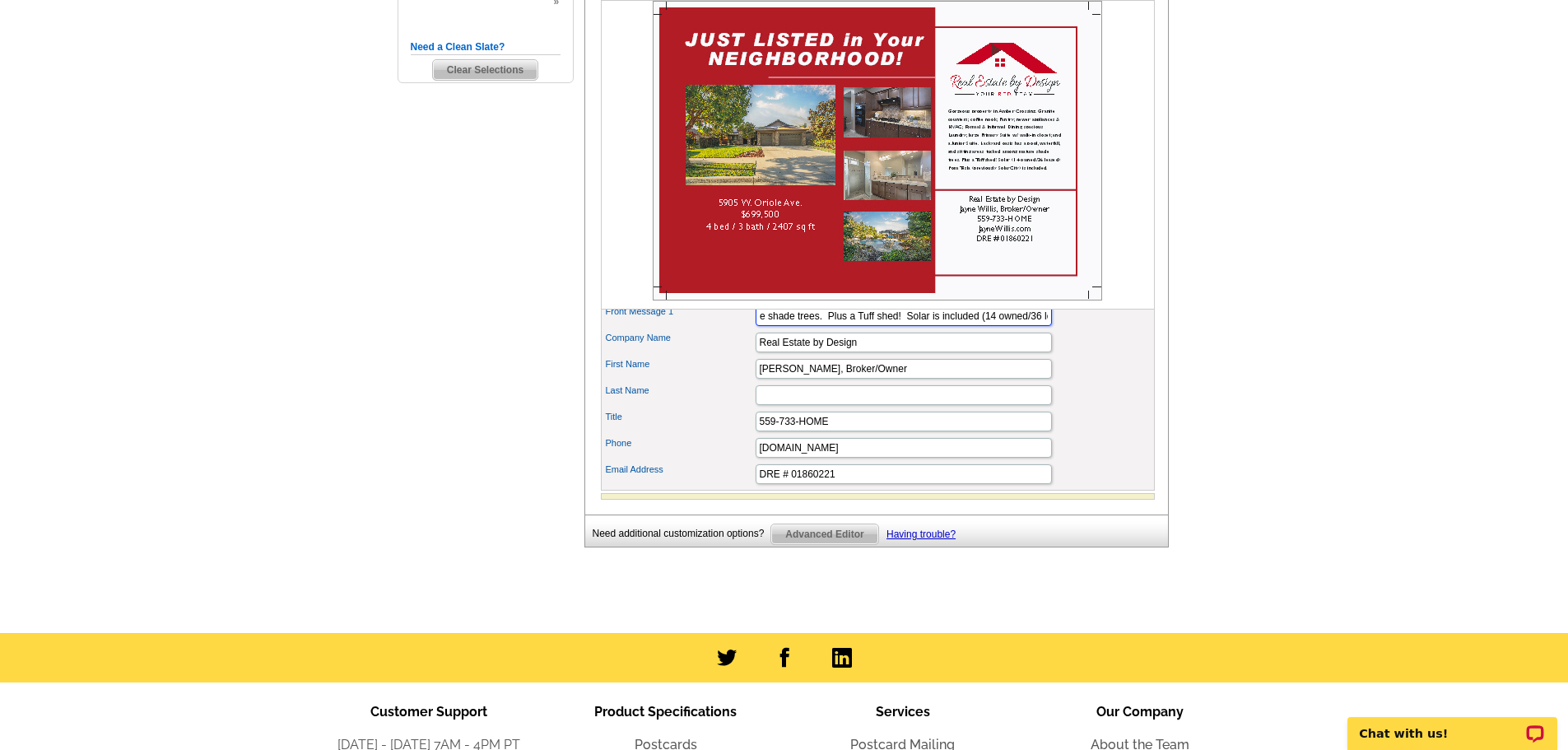
type input "Gorgeous property in Amber Crossing. Granite counters; coffee nook; Pantry; new…"
click at [1254, 339] on main "Need Help? call 800-260-5887, chat with support, or have our designers make som…" at bounding box center [784, 83] width 1568 height 1099
click at [1256, 353] on main "Need Help? call 800-260-5887, chat with support, or have our designers make som…" at bounding box center [784, 83] width 1568 height 1099
